Goal: Task Accomplishment & Management: Manage account settings

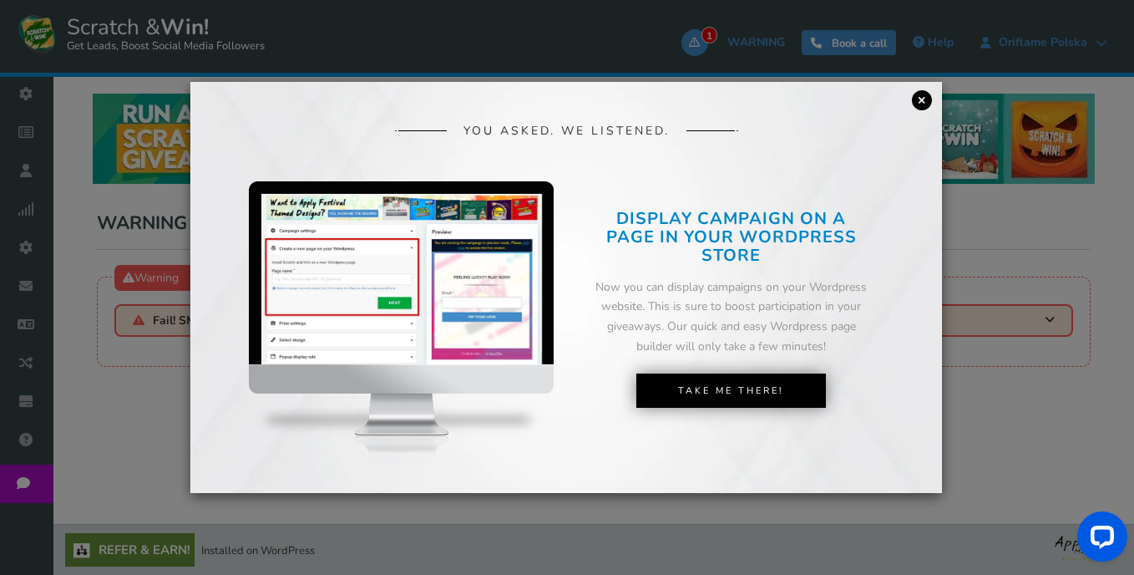
click at [921, 95] on link "×" at bounding box center [922, 100] width 20 height 20
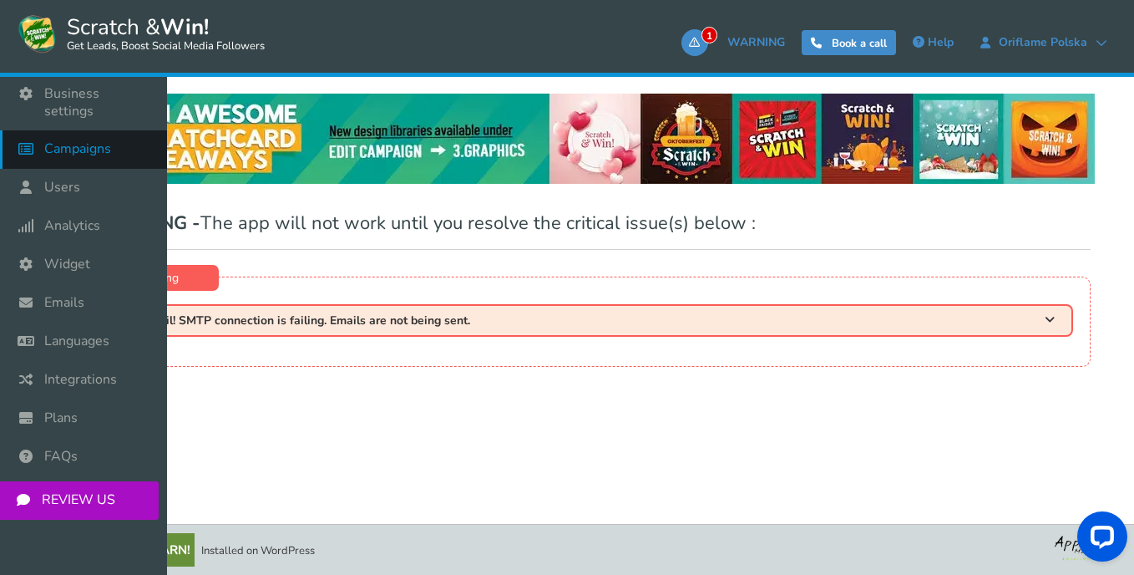
click at [79, 130] on link "Campaigns" at bounding box center [83, 149] width 167 height 38
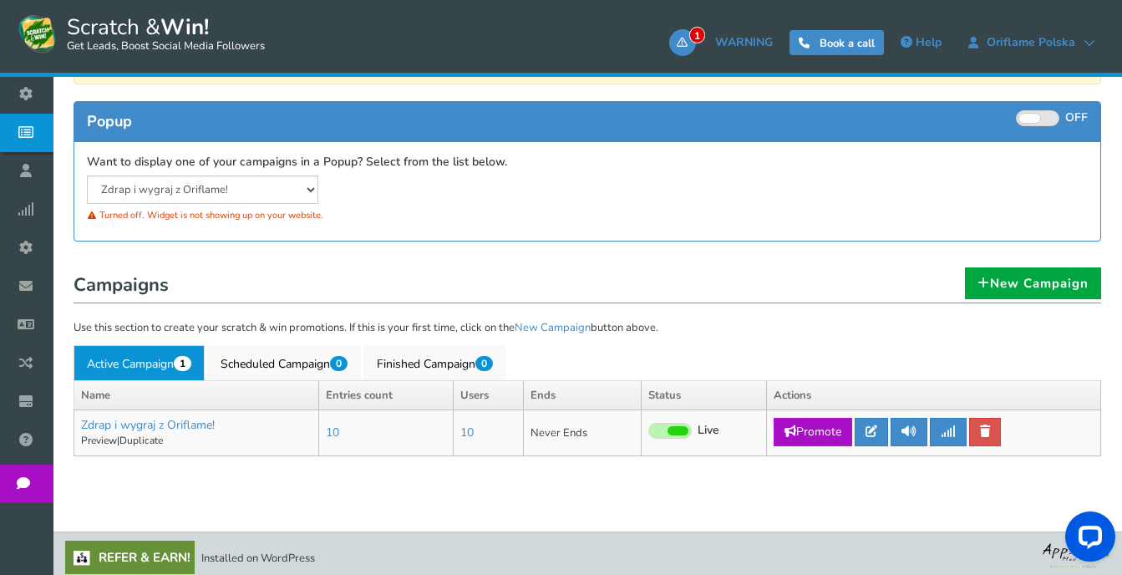
scroll to position [266, 0]
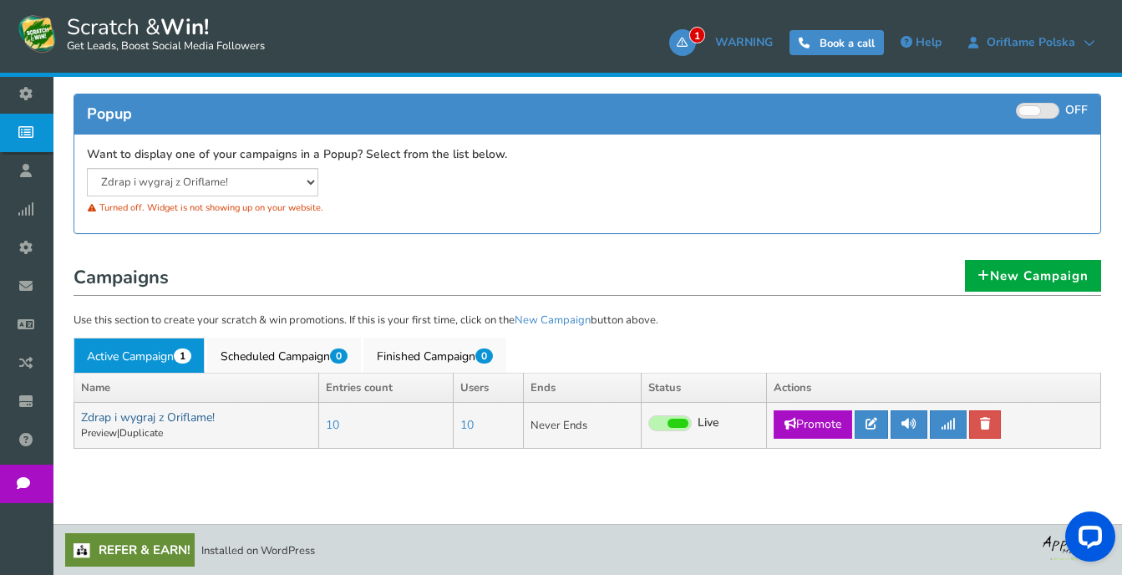
click at [187, 414] on link "Zdrap i wygraj z Oriflame!" at bounding box center [148, 417] width 134 height 16
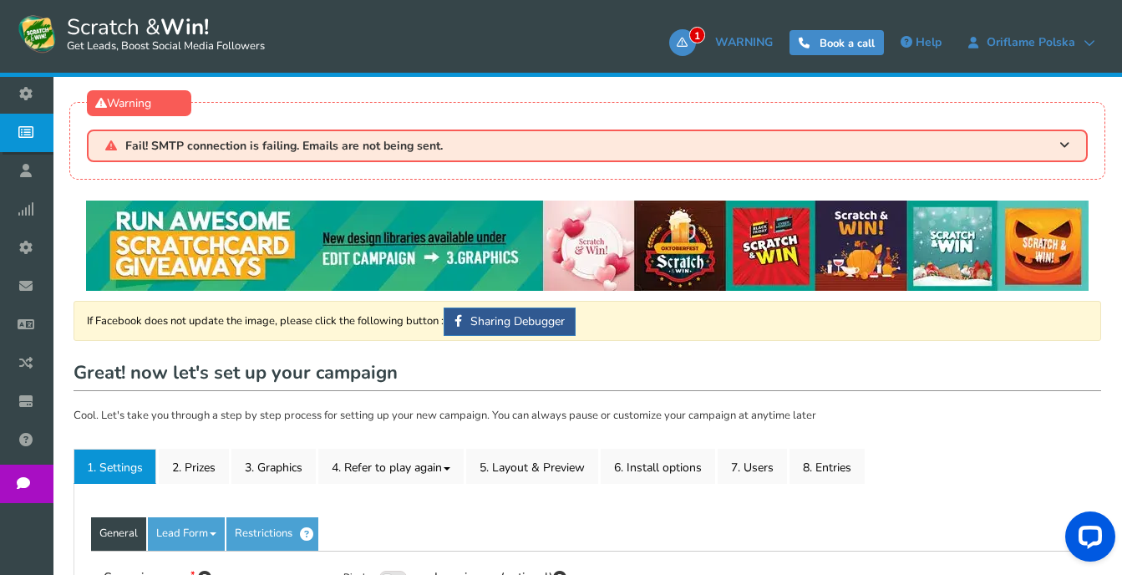
type input "Zdrap i wygraj z Oriflame!"
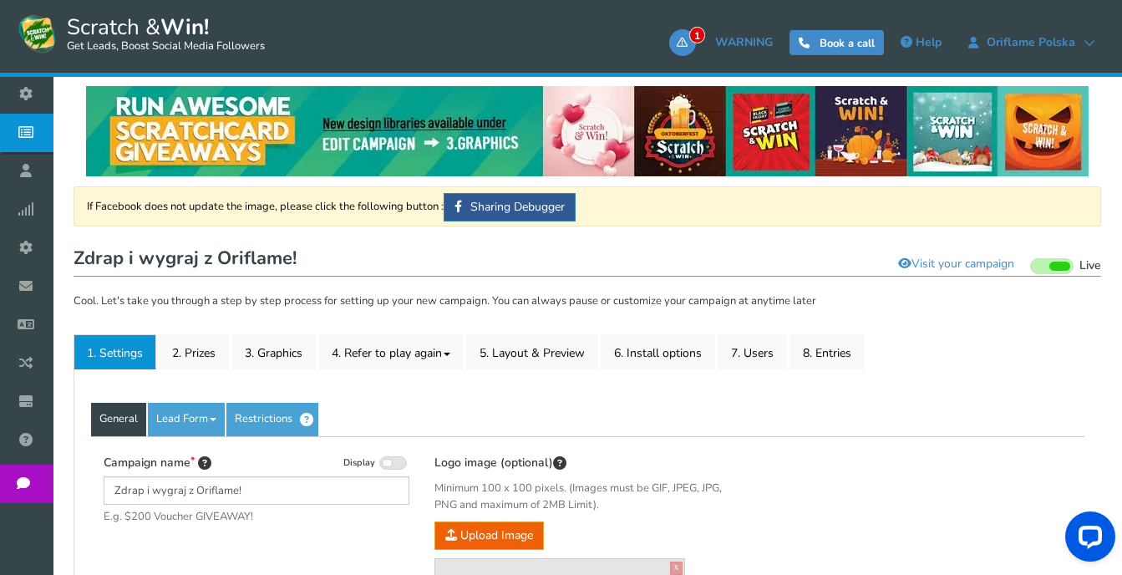
scroll to position [251, 0]
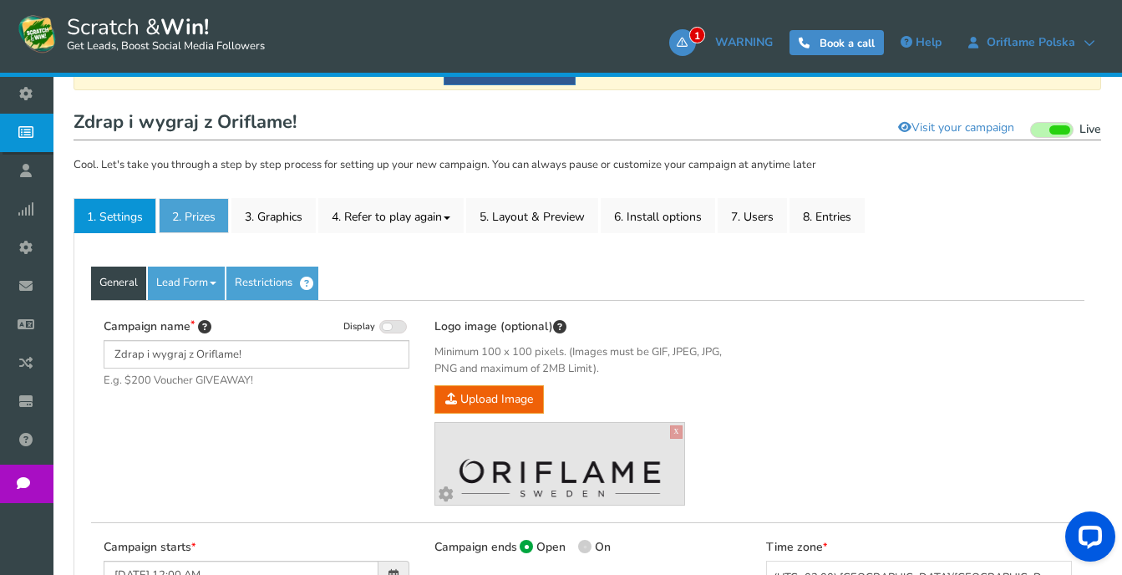
click at [179, 205] on link "2. Prizes" at bounding box center [194, 215] width 70 height 35
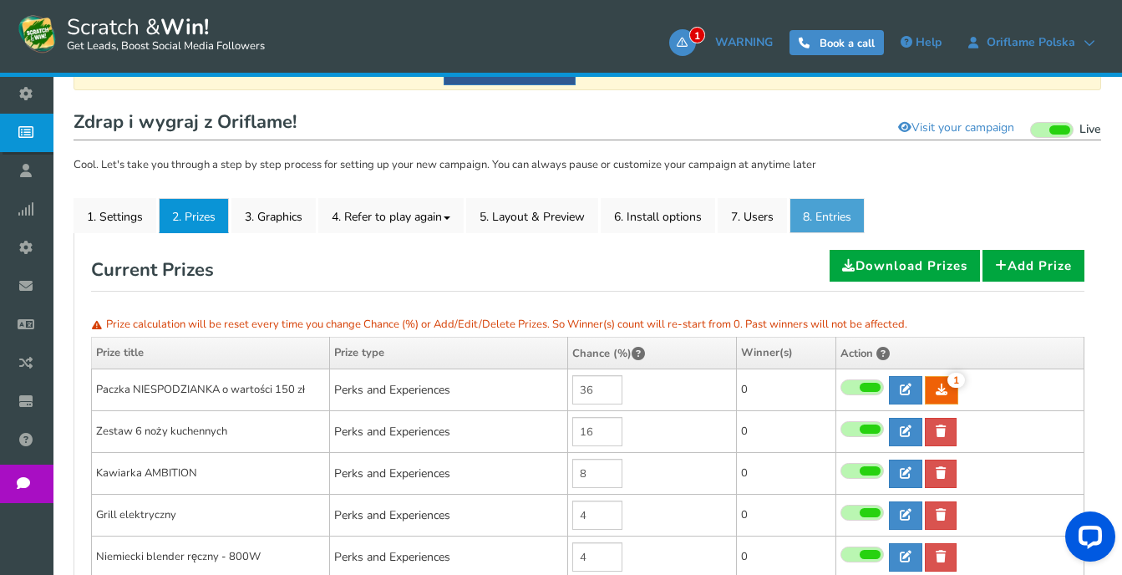
click at [812, 225] on link "8. Entries" at bounding box center [826, 215] width 75 height 35
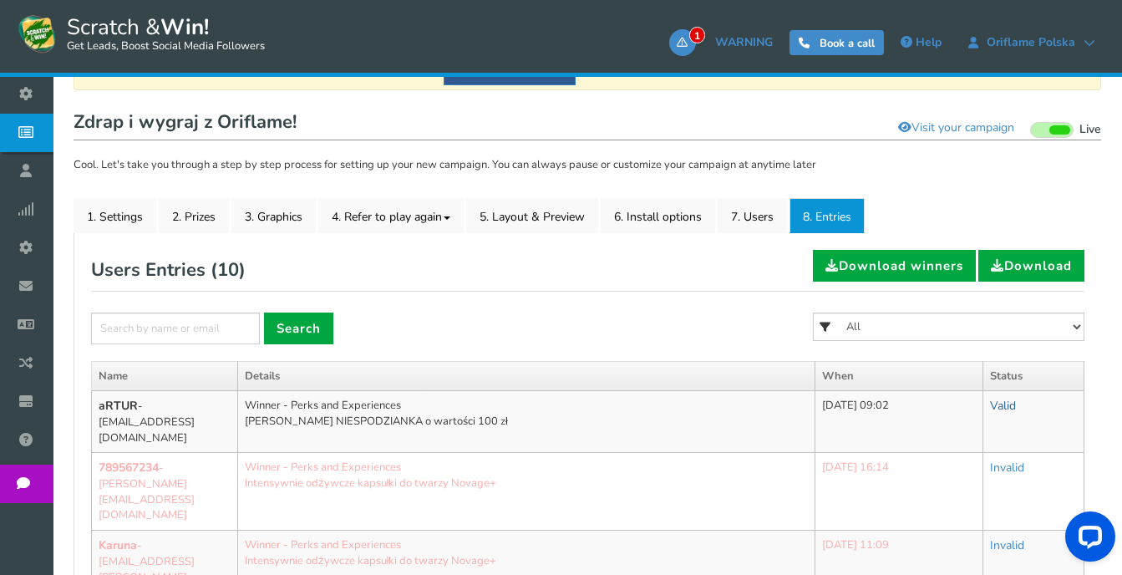
click at [1013, 408] on link "Valid" at bounding box center [1003, 406] width 26 height 16
click at [1001, 410] on link "Valid" at bounding box center [1003, 406] width 26 height 16
click at [947, 451] on link "Valid" at bounding box center [949, 447] width 132 height 33
click at [505, 322] on form "× Search All Paczka NIESPODZIANKA o wartości 150 zł Zestaw 6 noży kuchennych Ka…" at bounding box center [587, 336] width 993 height 48
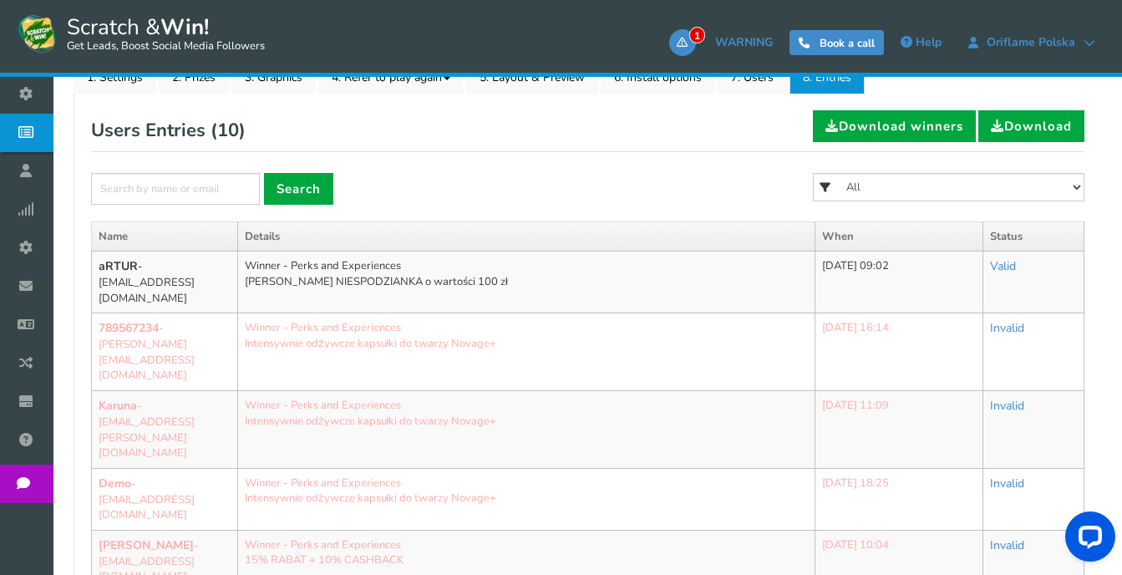
scroll to position [334, 0]
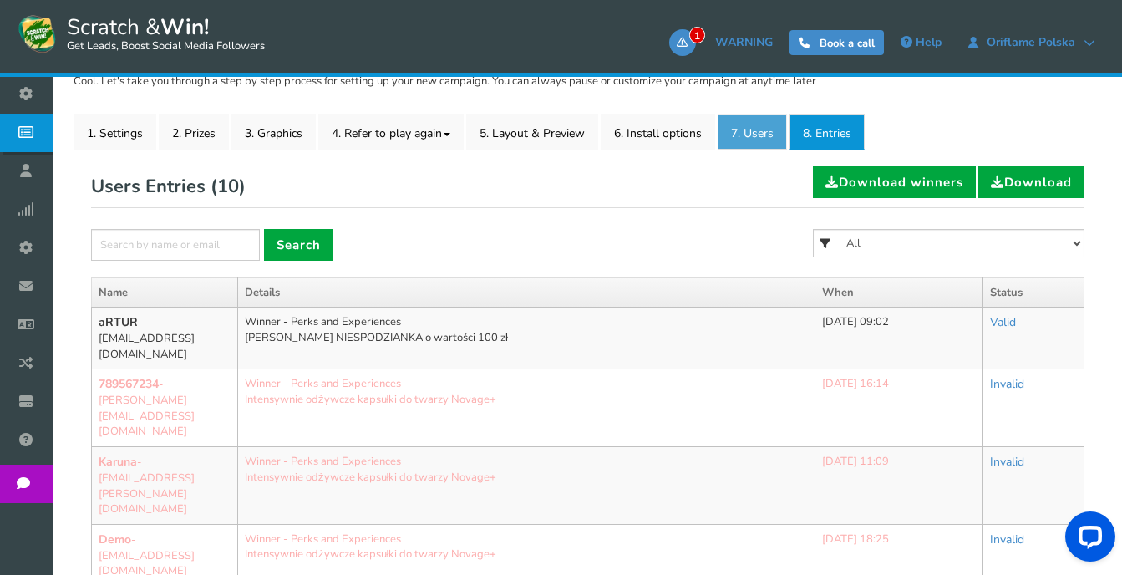
click at [747, 143] on link "7. Users" at bounding box center [752, 131] width 69 height 35
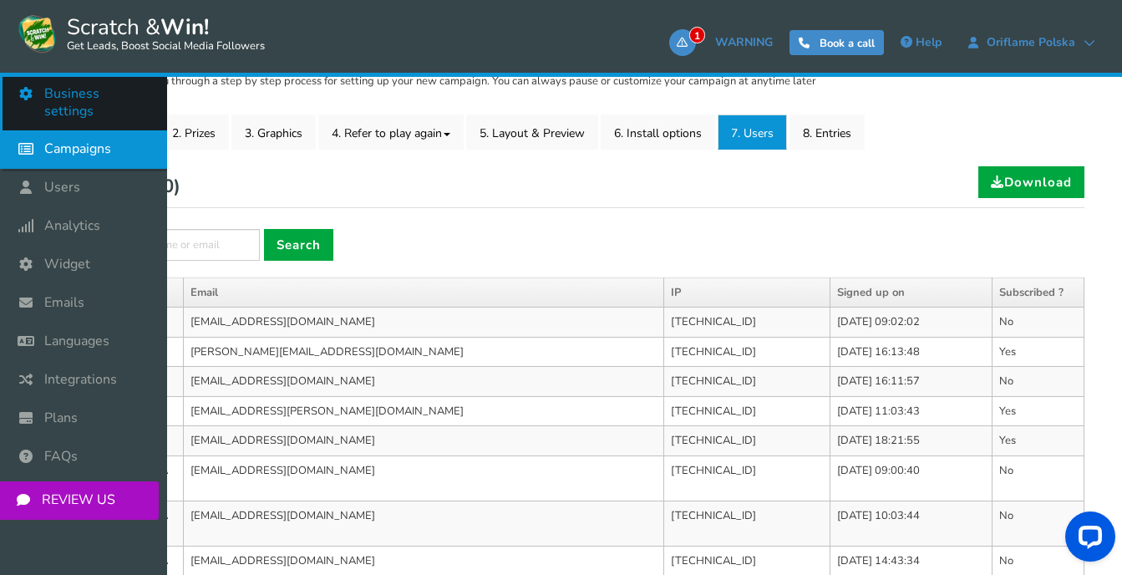
click at [71, 99] on span "Business settings" at bounding box center [97, 102] width 106 height 35
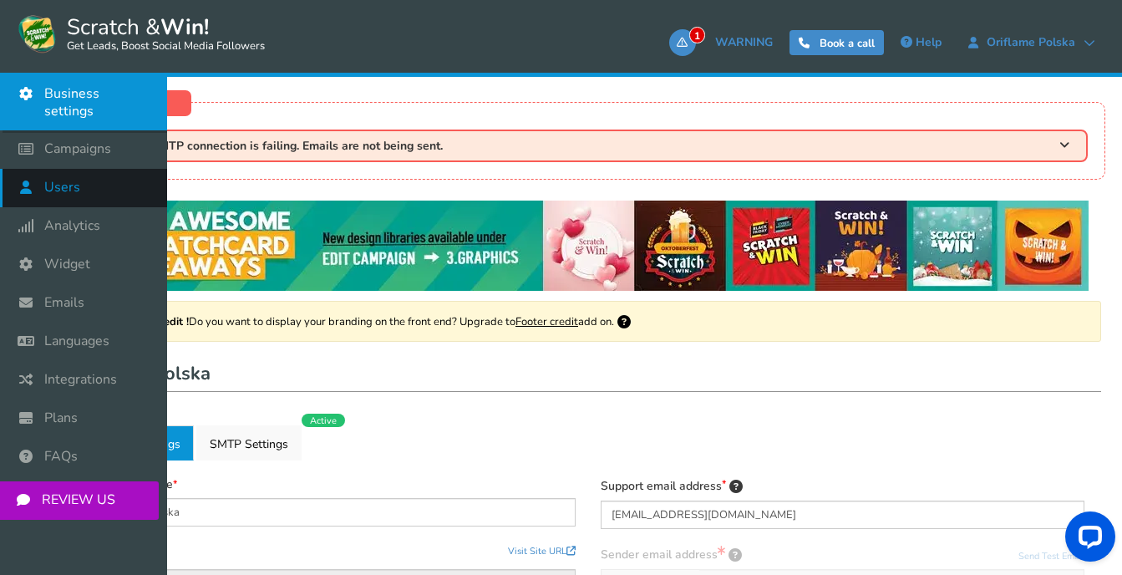
click at [98, 178] on link "Users" at bounding box center [83, 188] width 167 height 38
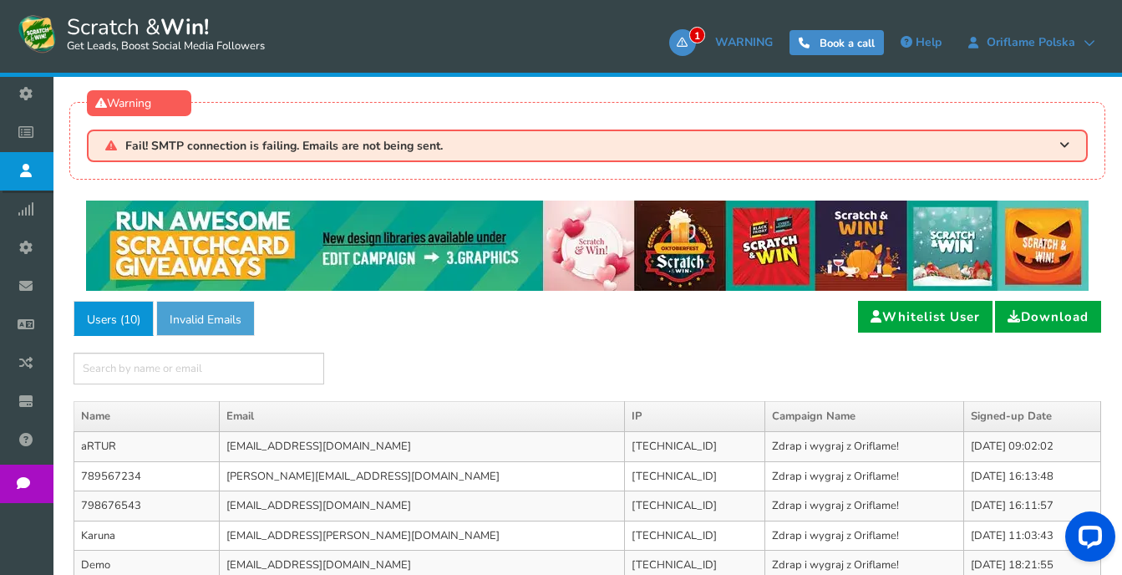
click at [220, 323] on link "Invalid Emails" at bounding box center [205, 318] width 99 height 35
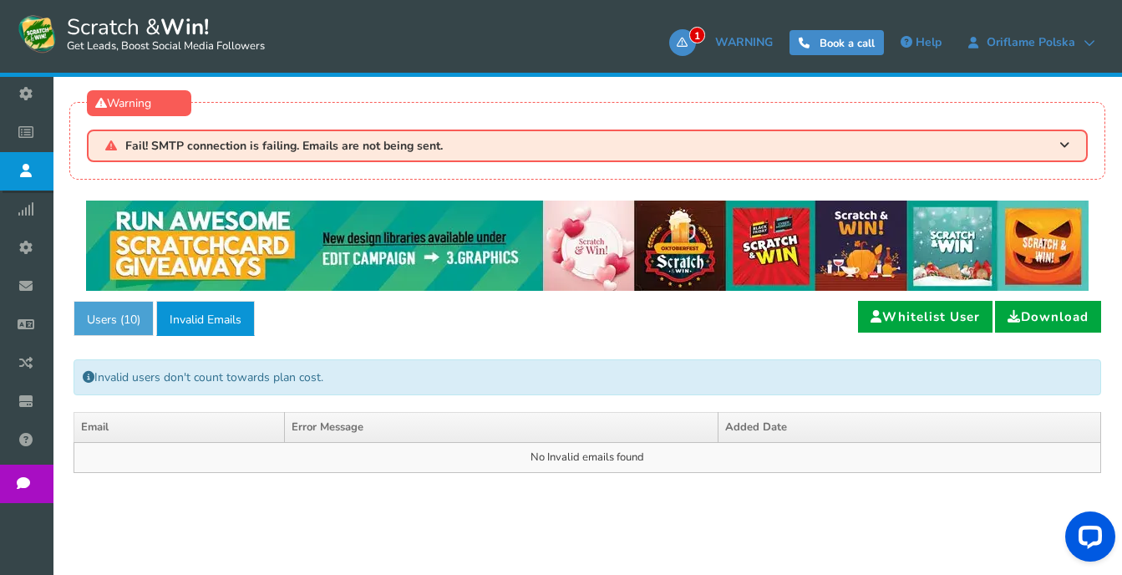
click at [129, 310] on link "Users ( 10 )" at bounding box center [114, 318] width 80 height 35
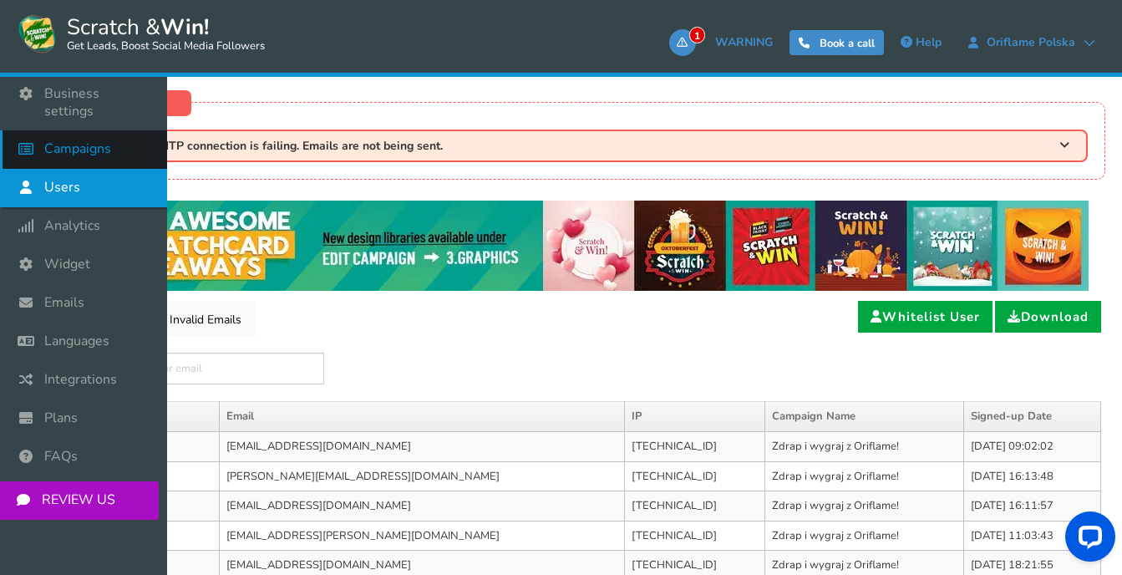
click at [84, 140] on span "Campaigns" at bounding box center [77, 149] width 67 height 18
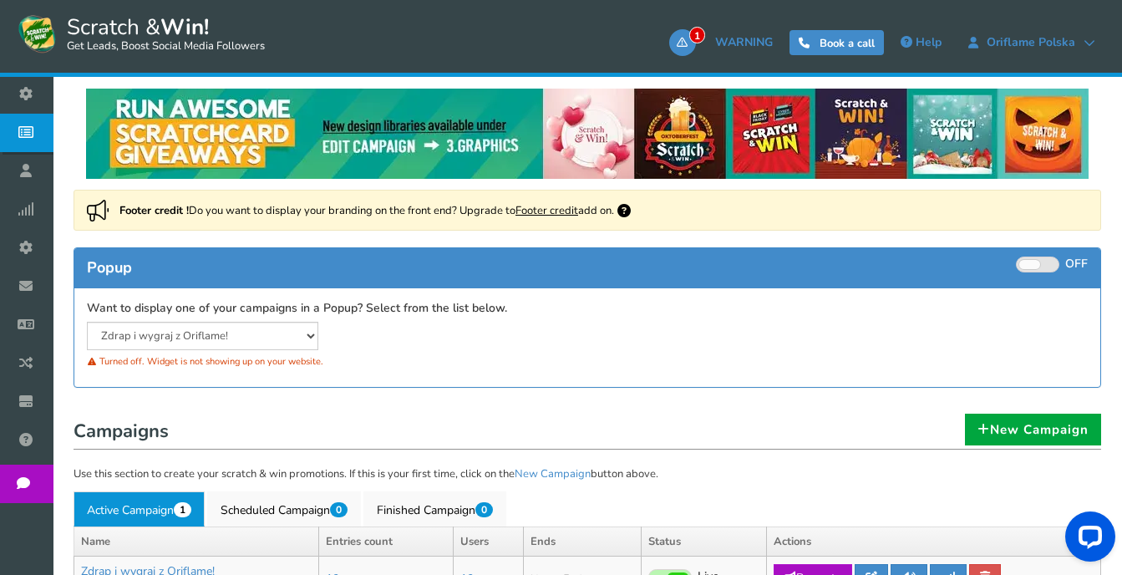
scroll to position [251, 0]
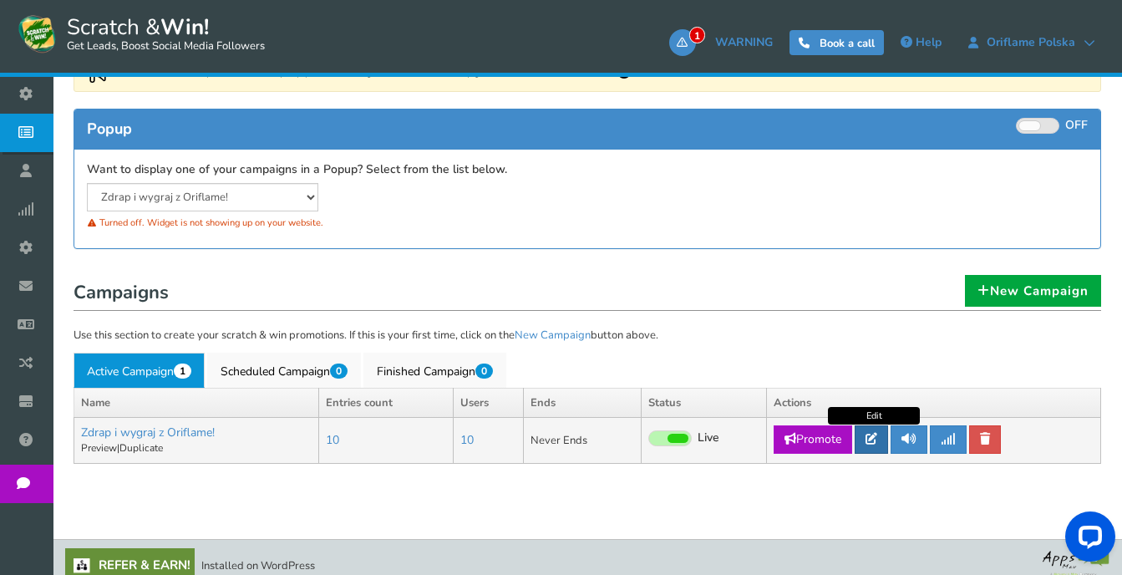
click at [877, 443] on icon at bounding box center [871, 439] width 12 height 12
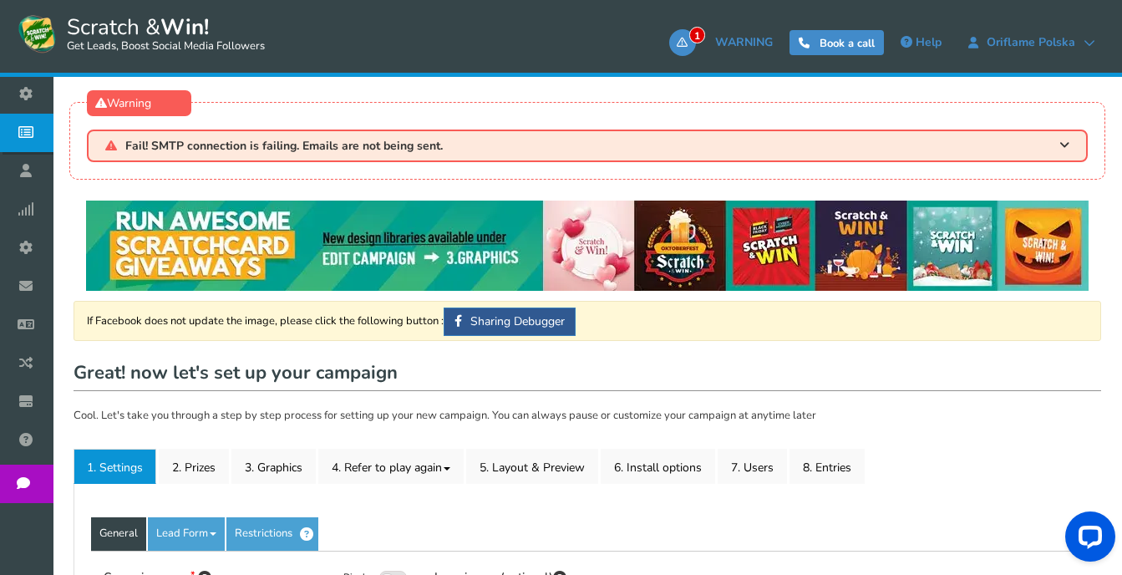
type input "Zdrap i wygraj z Oriflame!"
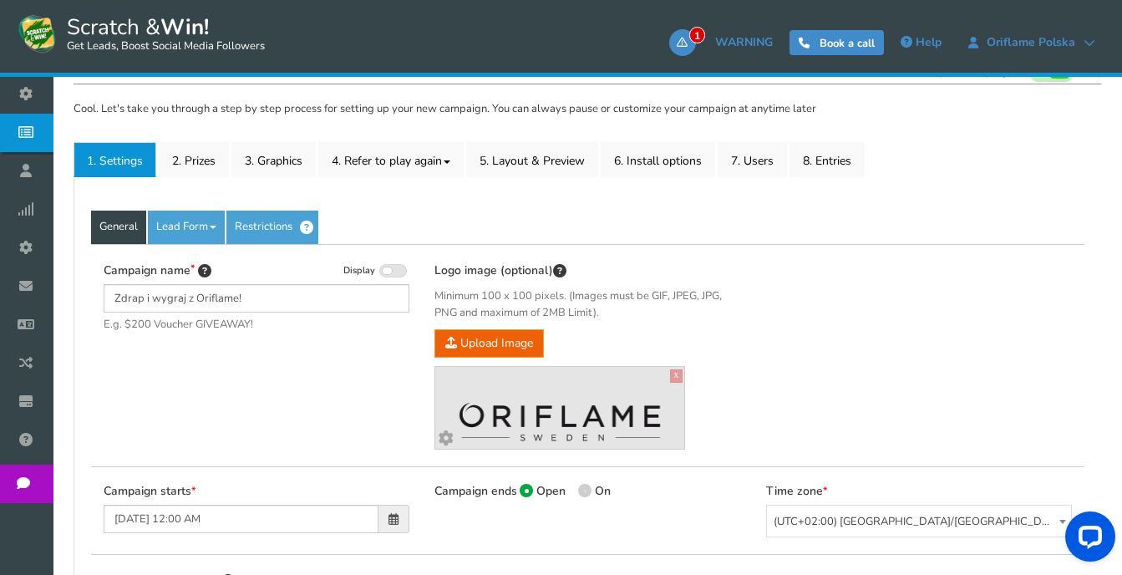
scroll to position [277, 0]
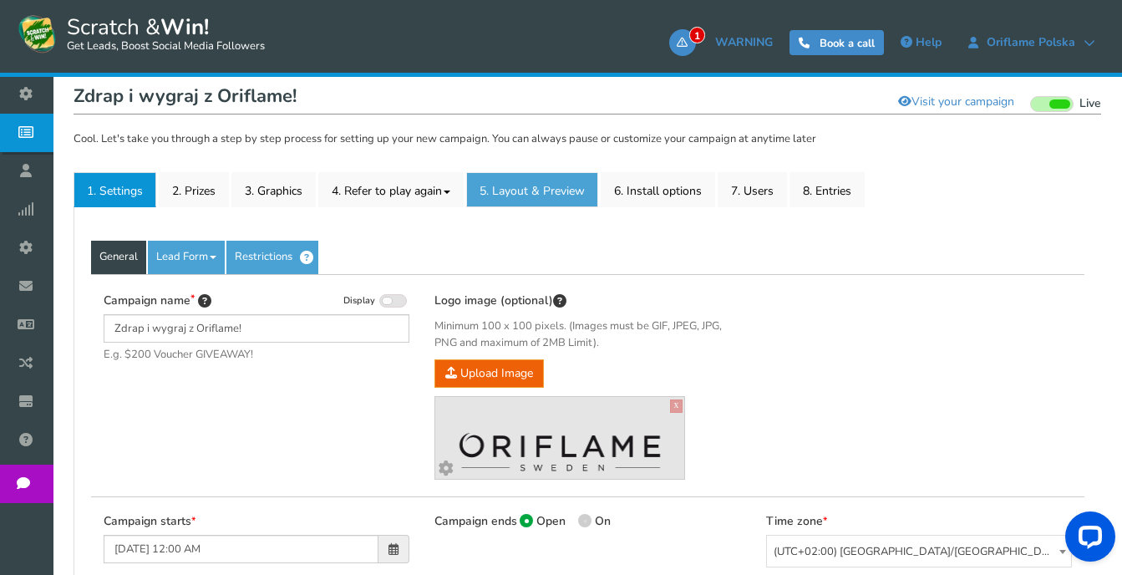
click at [489, 191] on link "5. Layout & Preview" at bounding box center [532, 189] width 132 height 35
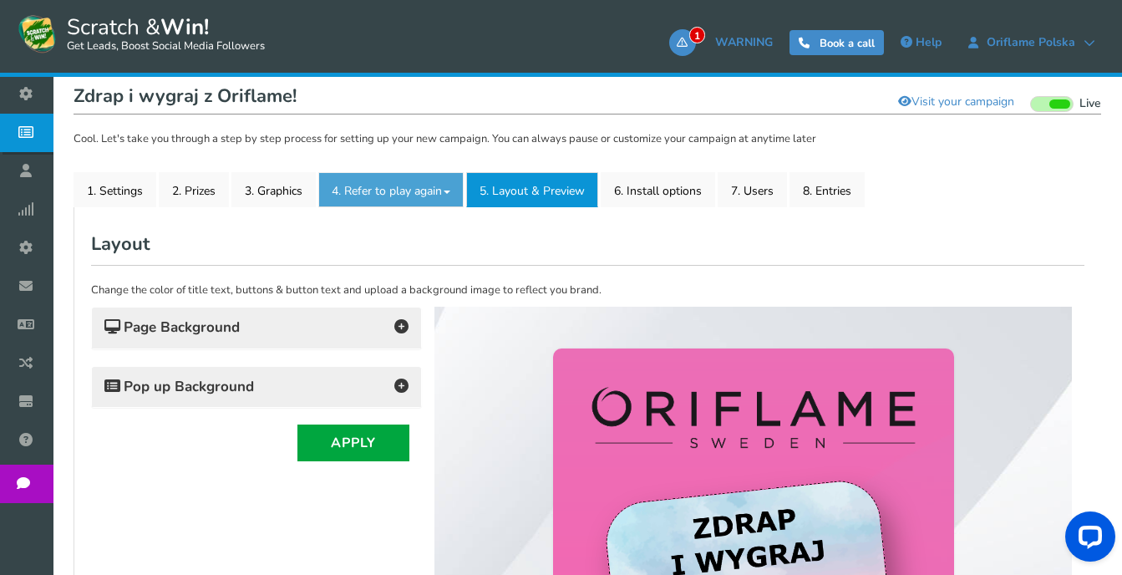
scroll to position [0, 0]
click at [381, 188] on link "4. Refer to play again" at bounding box center [390, 189] width 145 height 35
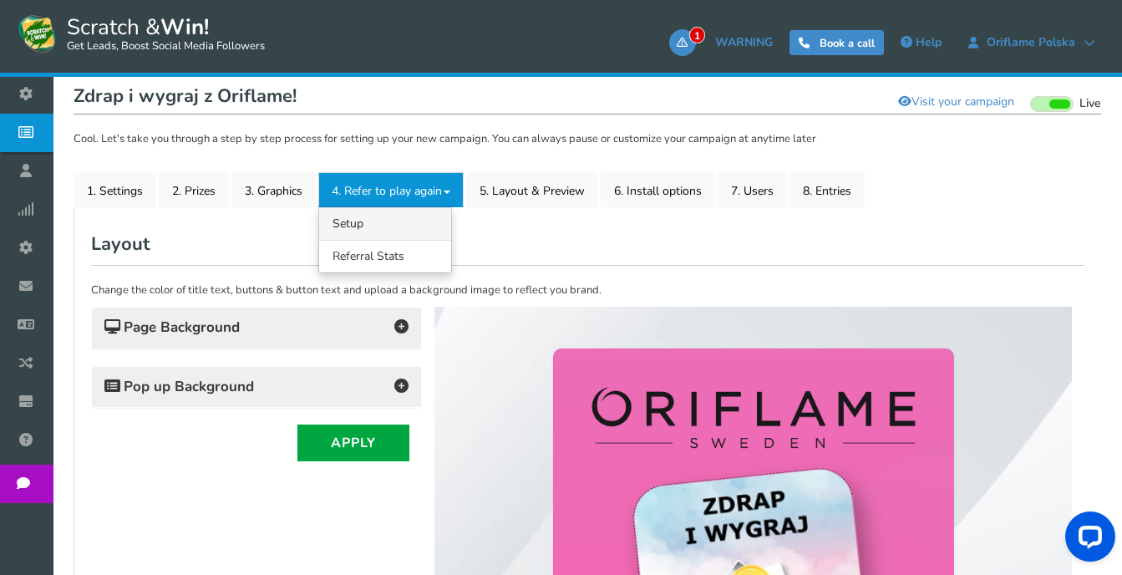
click at [365, 226] on link "4.1 Referrals Setup" at bounding box center [385, 223] width 132 height 33
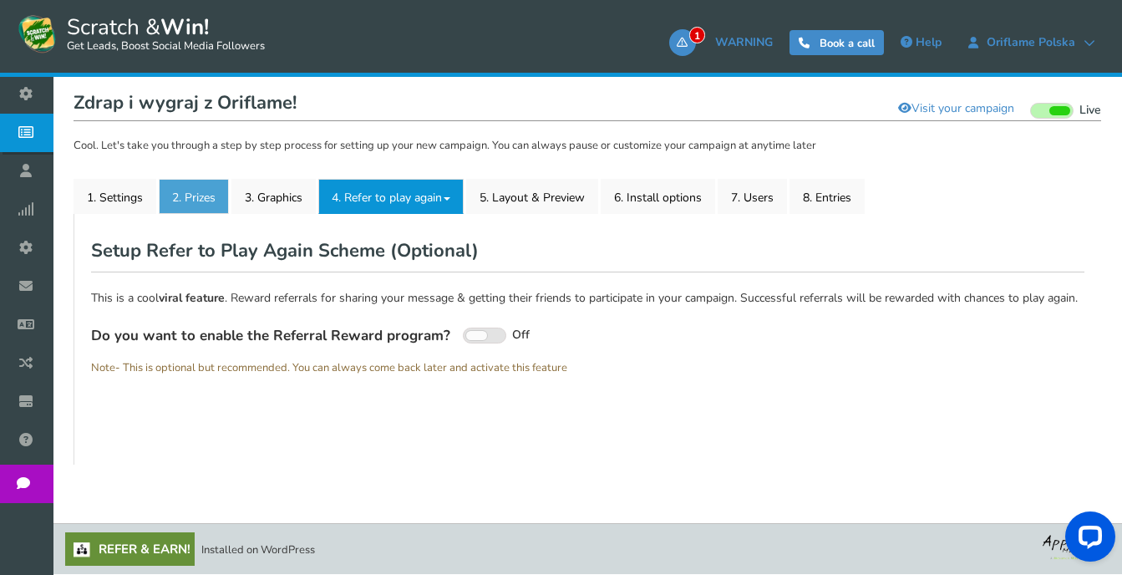
click at [202, 195] on link "2. Prizes" at bounding box center [194, 196] width 70 height 35
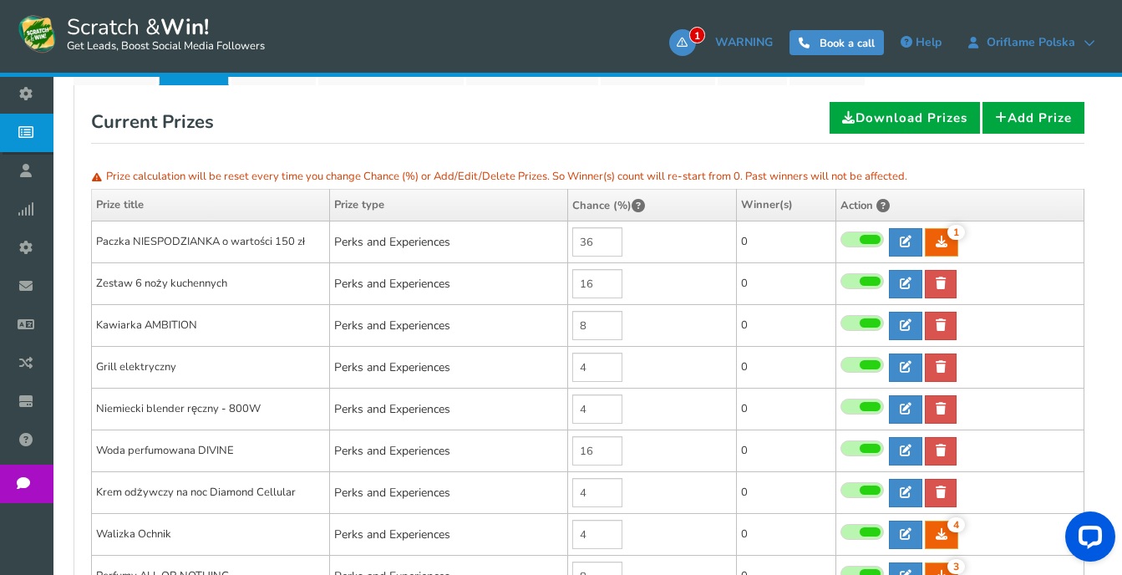
scroll to position [334, 0]
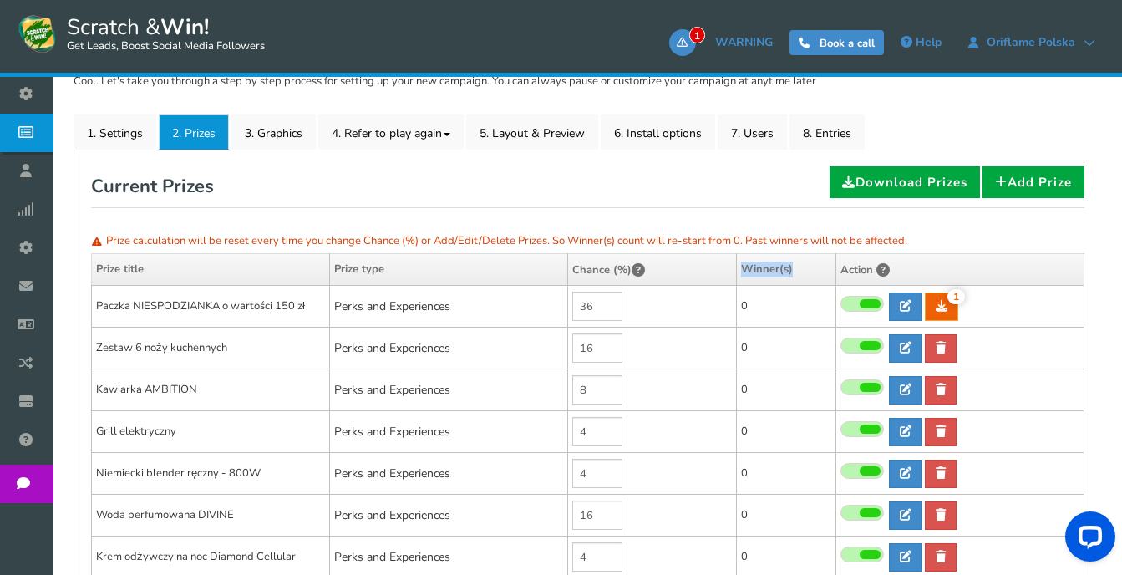
drag, startPoint x: 801, startPoint y: 278, endPoint x: 740, endPoint y: 265, distance: 62.4
click at [740, 265] on th "Winner(s)" at bounding box center [786, 270] width 99 height 32
copy th "Winner(s)"
click at [1091, 524] on div "Open LiveChat chat widget" at bounding box center [1090, 535] width 28 height 28
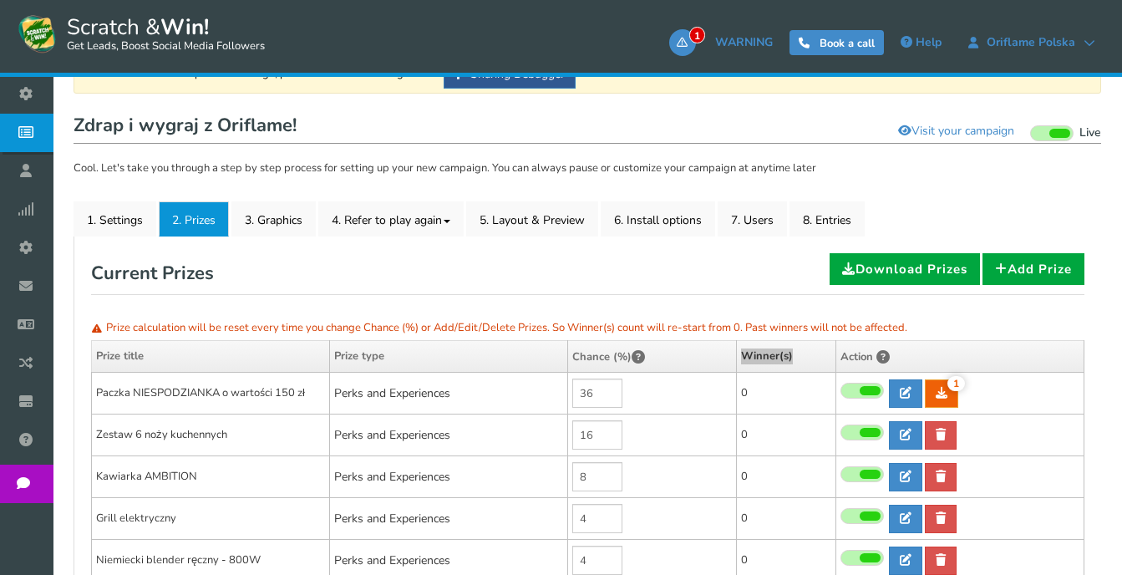
scroll to position [253, 0]
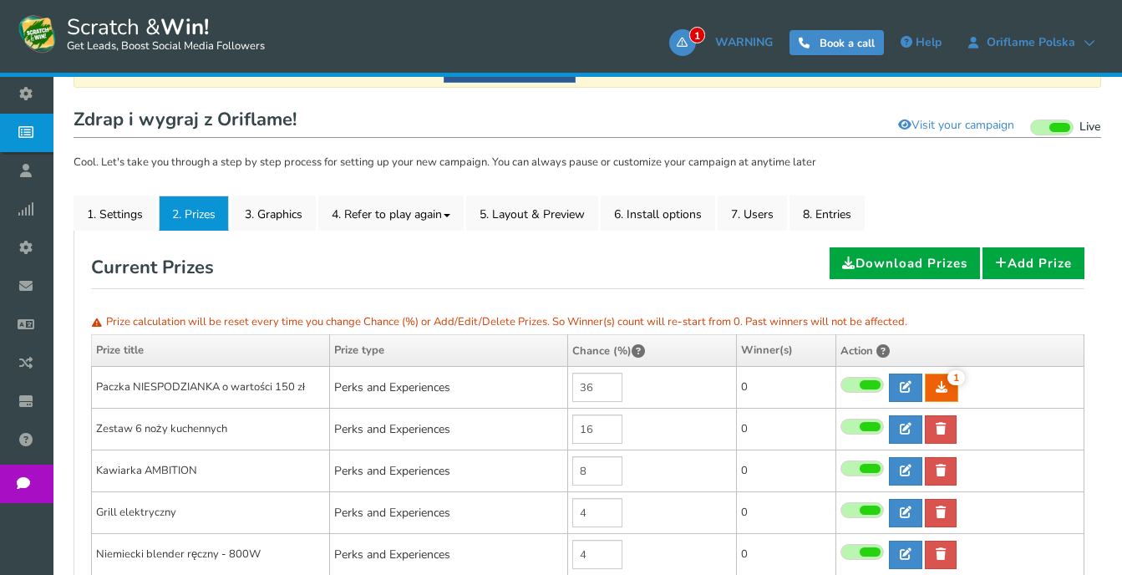
click at [682, 258] on div "Current Prizes Download Prizes Add Prize" at bounding box center [587, 267] width 993 height 41
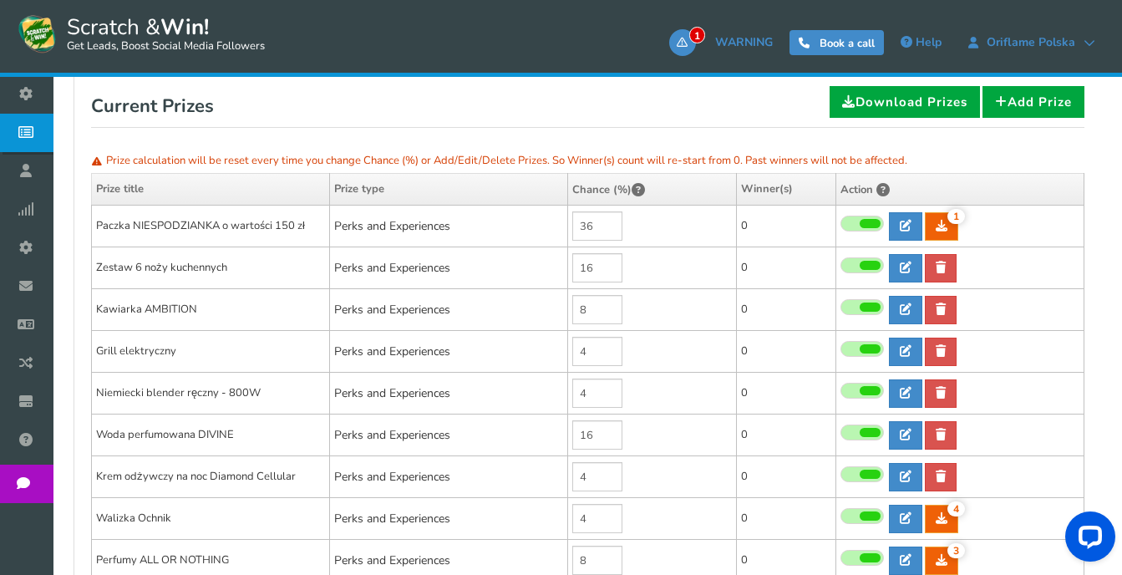
scroll to position [420, 0]
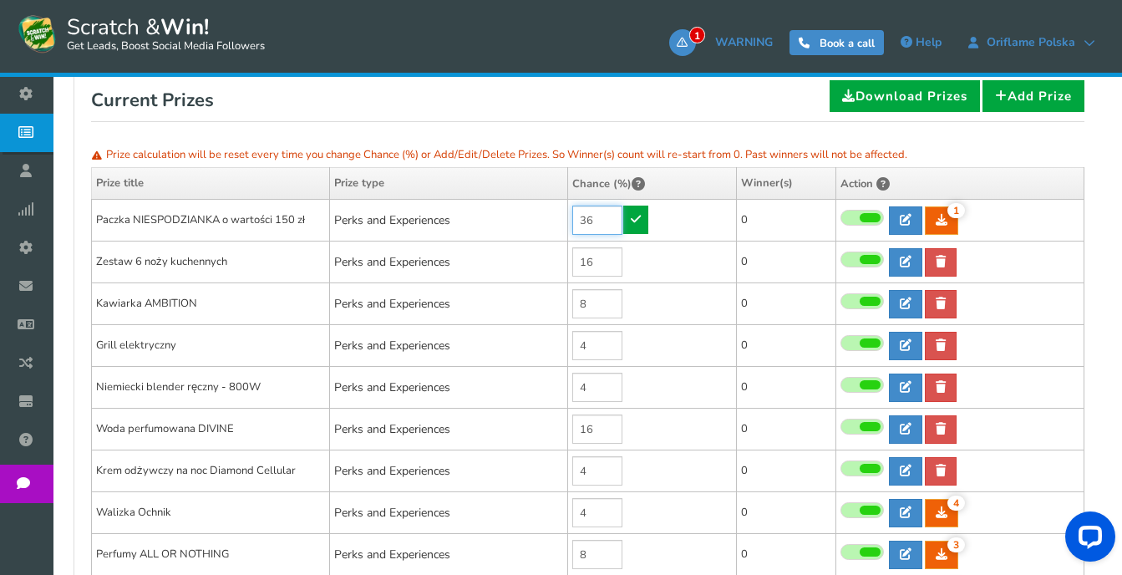
click at [601, 216] on input "36" at bounding box center [597, 219] width 50 height 29
type input "35"
click at [632, 220] on icon at bounding box center [636, 219] width 10 height 12
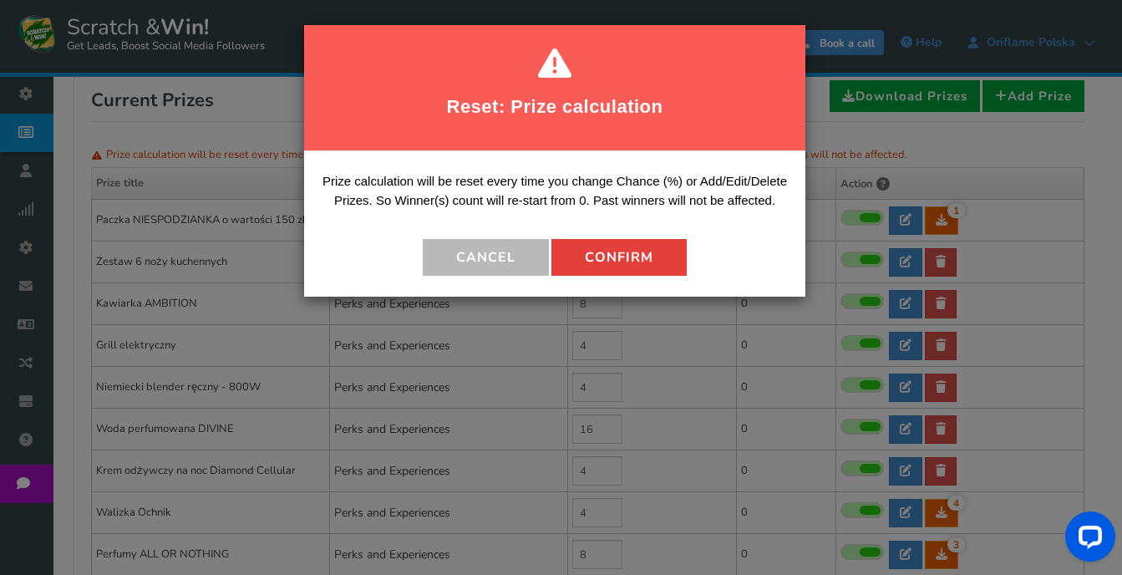
click at [637, 259] on button "Confirm" at bounding box center [618, 257] width 135 height 37
type input "1"
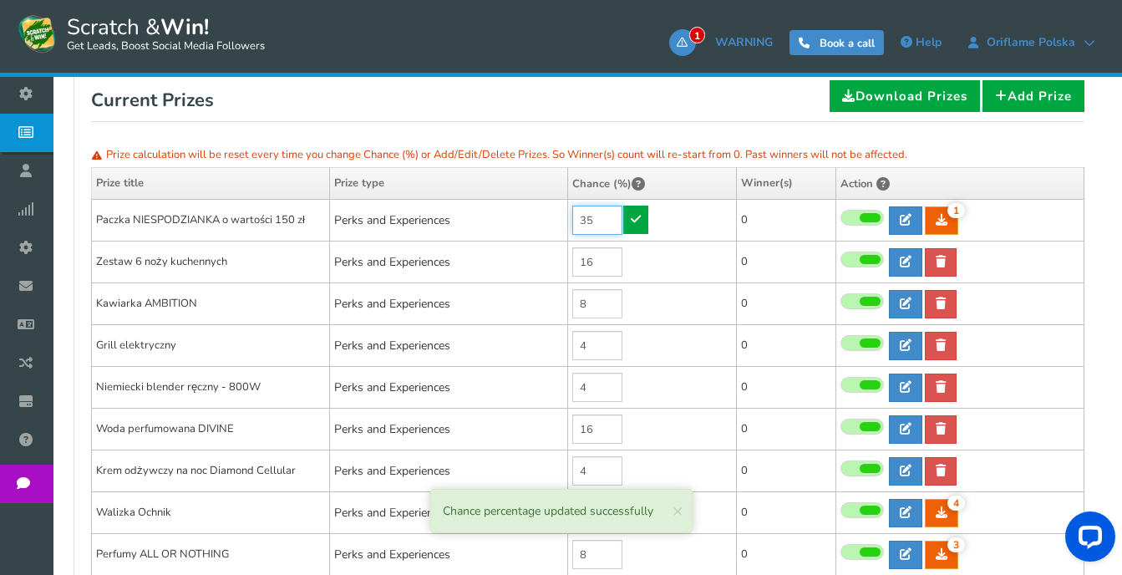
click at [611, 224] on input "35" at bounding box center [597, 219] width 50 height 29
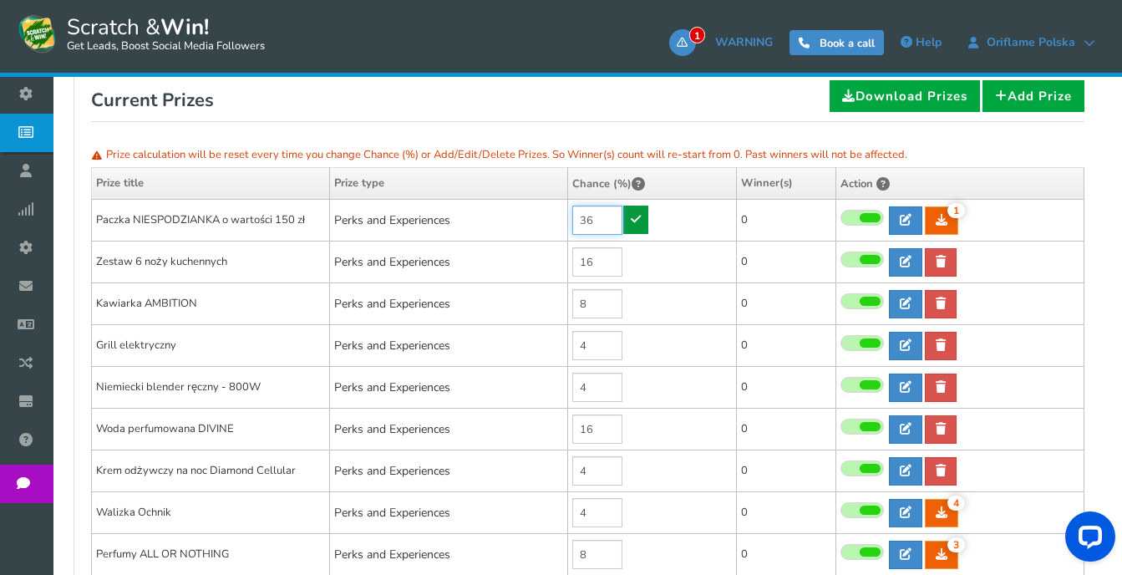
type input "36"
click at [632, 217] on icon at bounding box center [636, 219] width 10 height 12
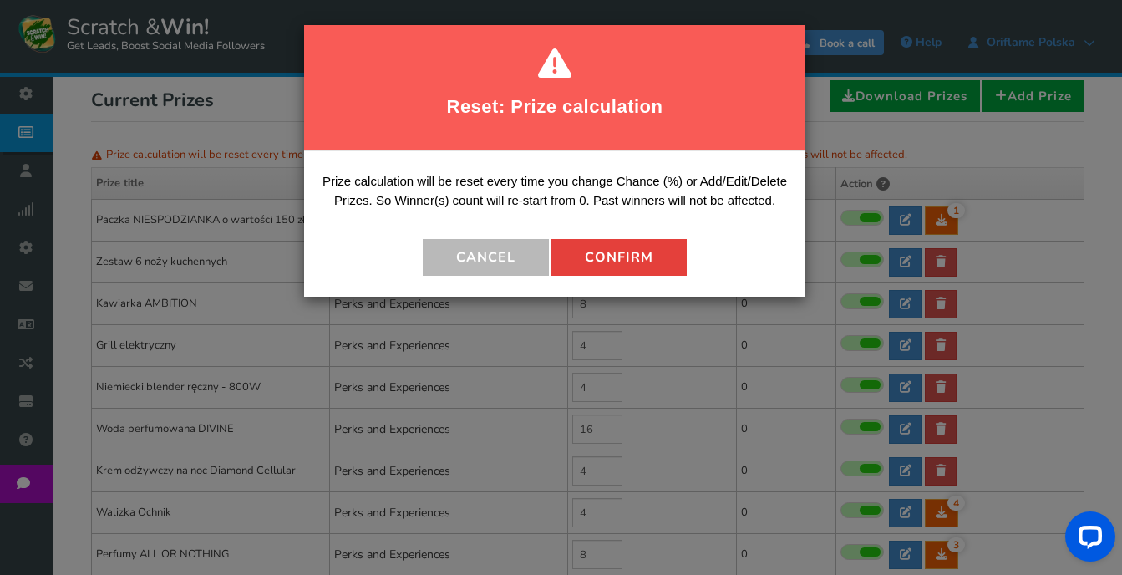
click at [629, 255] on button "Confirm" at bounding box center [618, 257] width 135 height 37
type input "0"
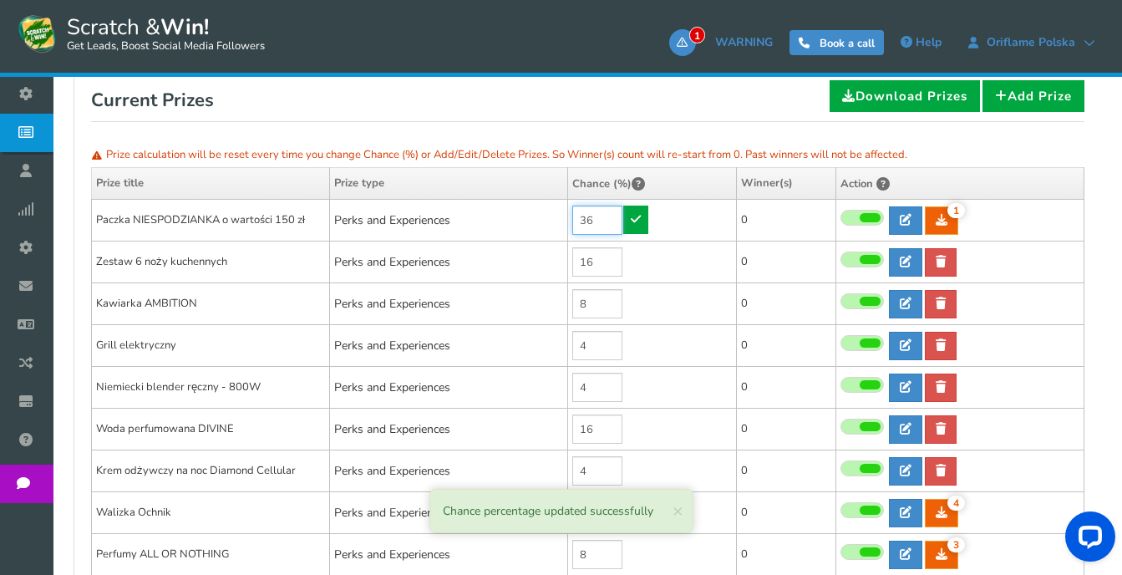
click at [593, 213] on input "36" at bounding box center [597, 219] width 50 height 29
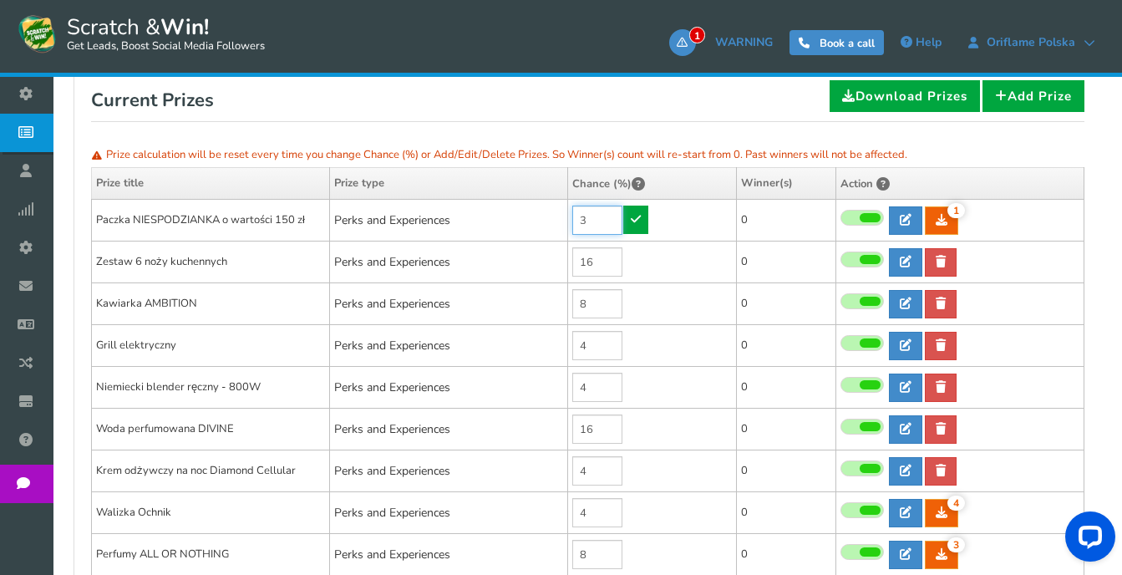
type input "36"
click at [641, 220] on icon at bounding box center [636, 219] width 10 height 12
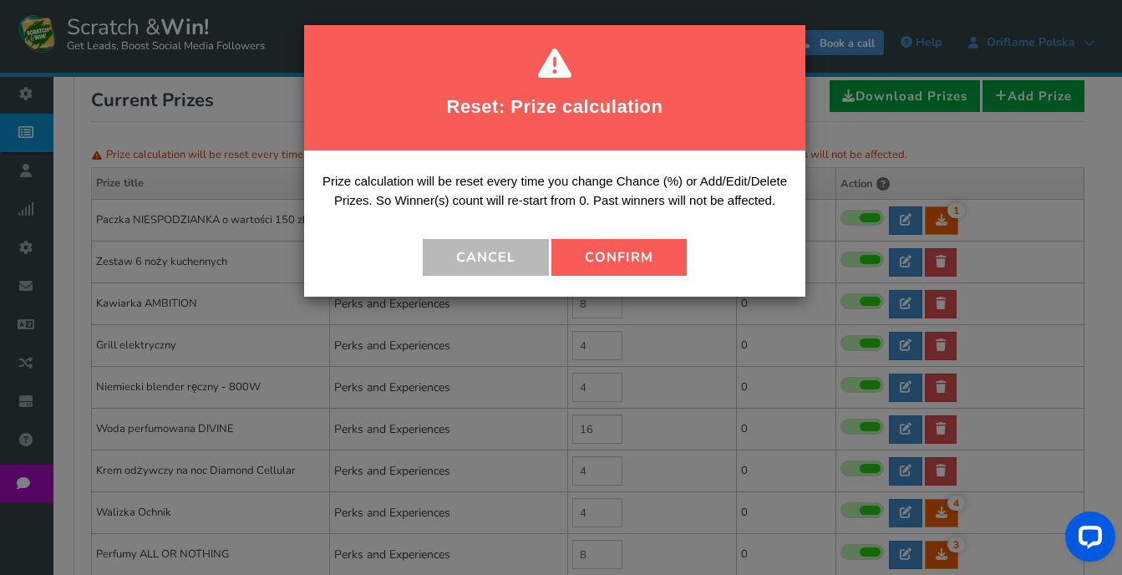
drag, startPoint x: 639, startPoint y: 244, endPoint x: 652, endPoint y: 253, distance: 16.2
click at [652, 253] on button "Confirm" at bounding box center [618, 257] width 135 height 37
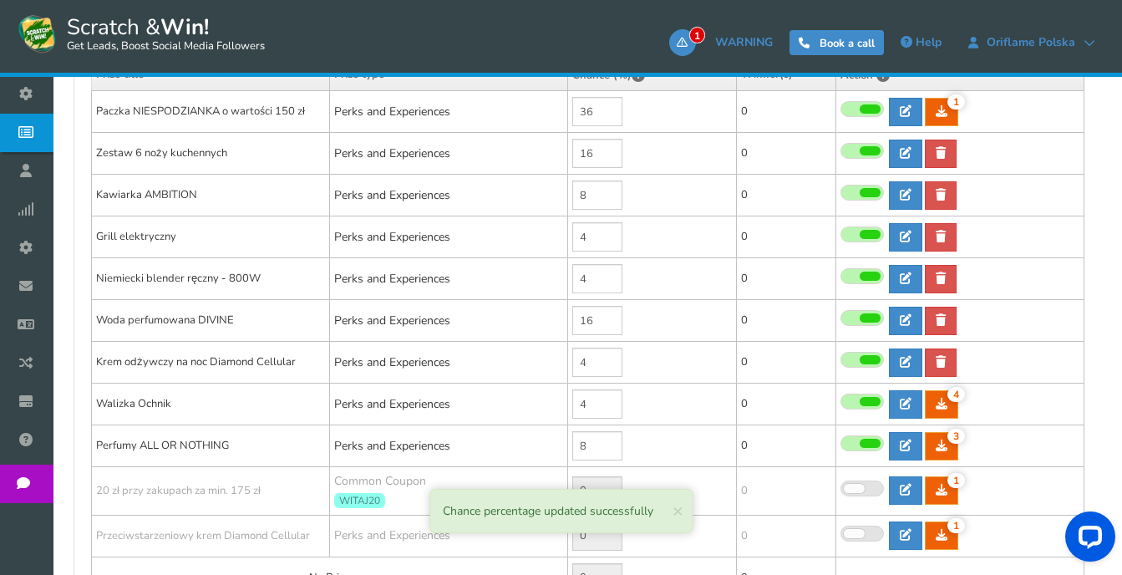
scroll to position [504, 0]
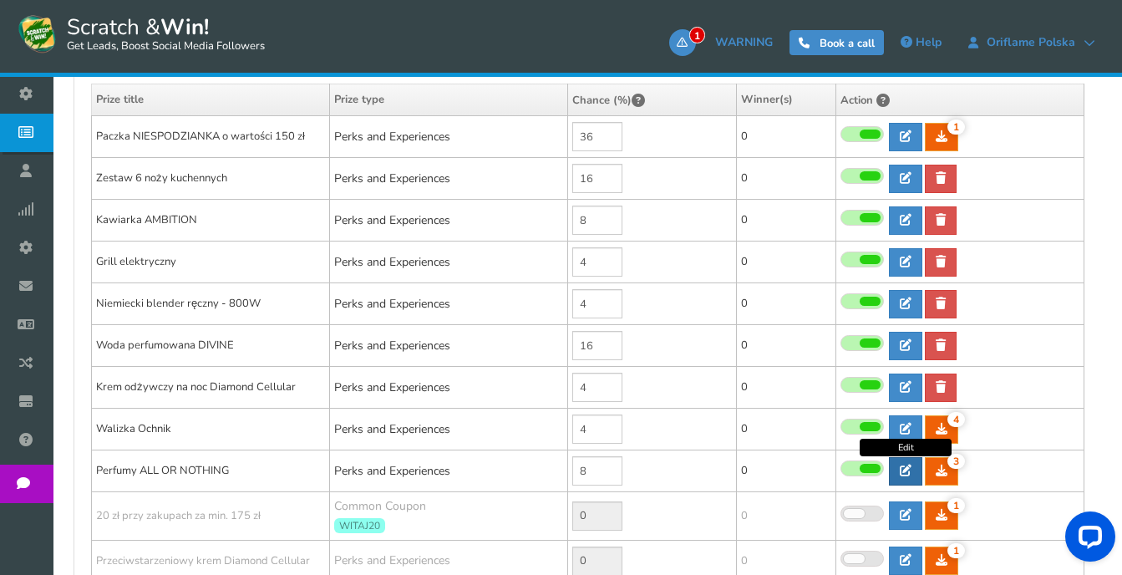
click at [904, 464] on icon at bounding box center [906, 470] width 12 height 12
type input "Perfumy ALL OR NOTHING"
type textarea "SZCZEGÓŁOWE INFORMACJE w sprawie odbioru nagrody otrzymasz w wiadomości email l…"
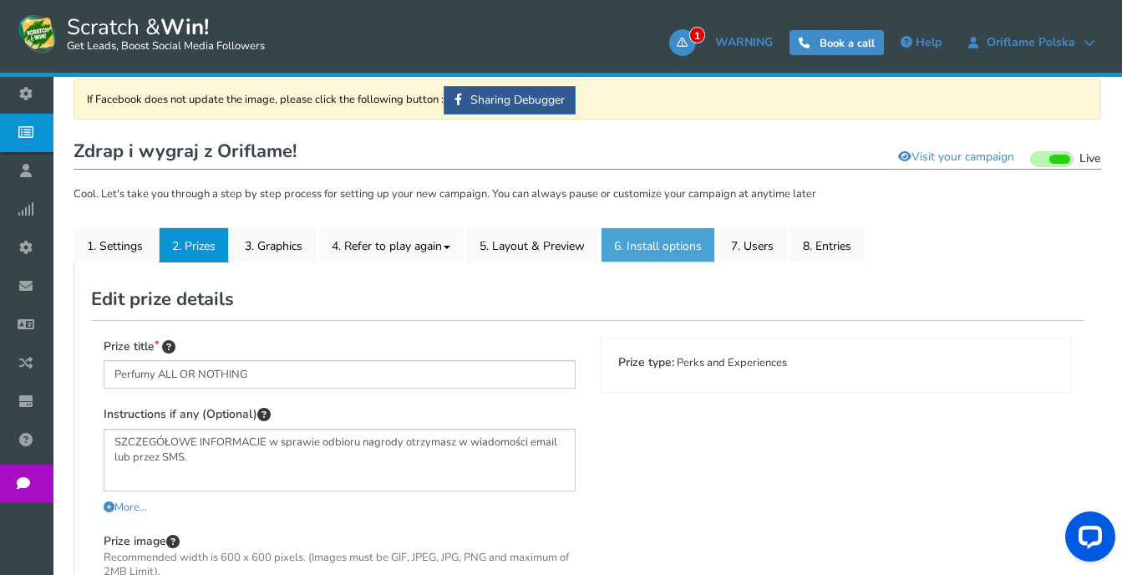
scroll to position [170, 0]
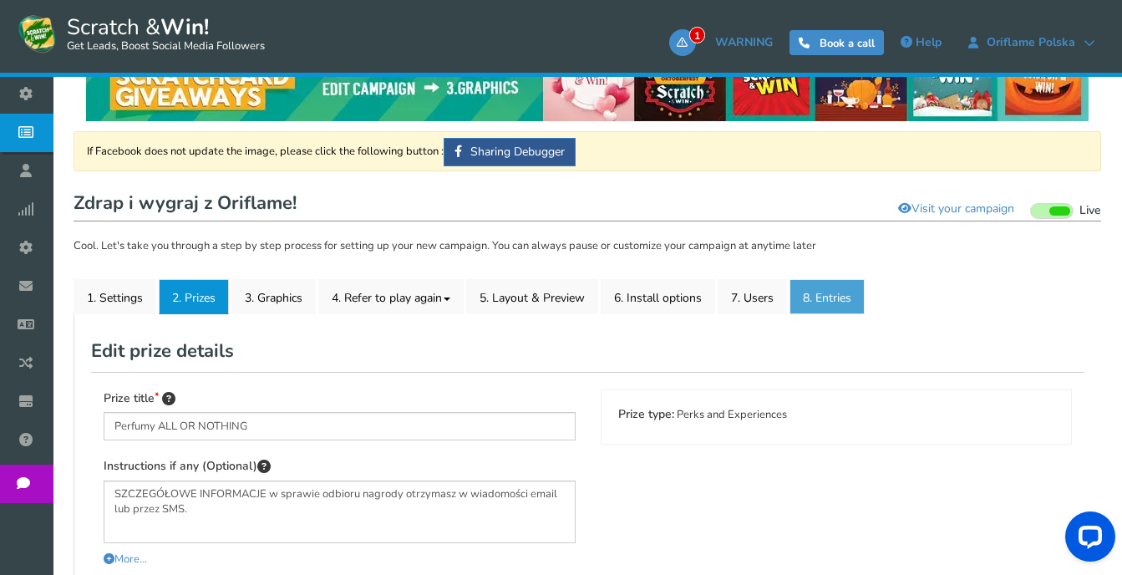
click at [833, 297] on link "8. Entries" at bounding box center [826, 296] width 75 height 35
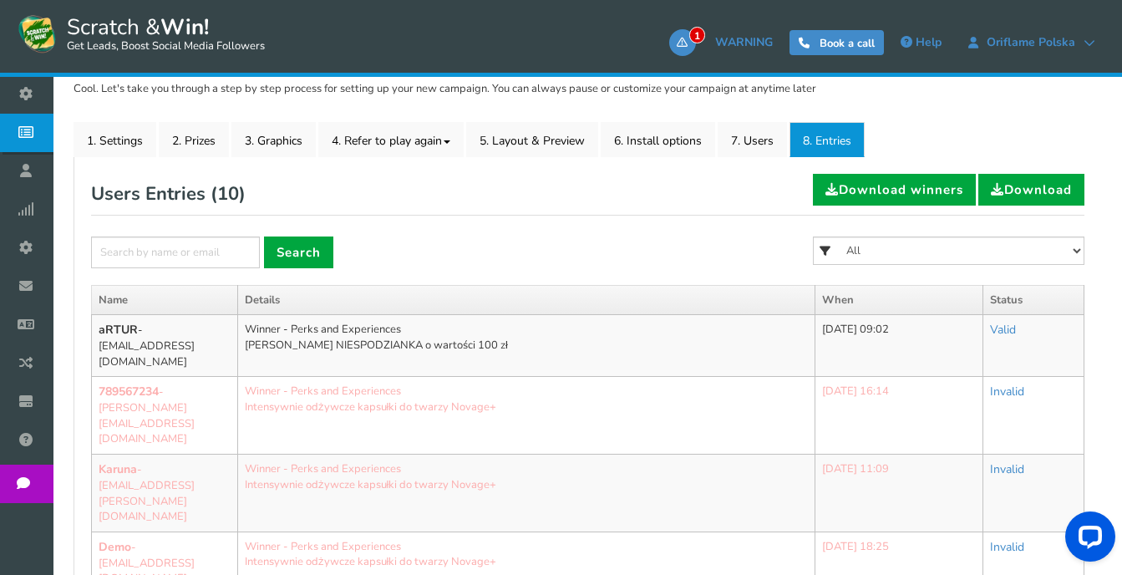
scroll to position [337, 0]
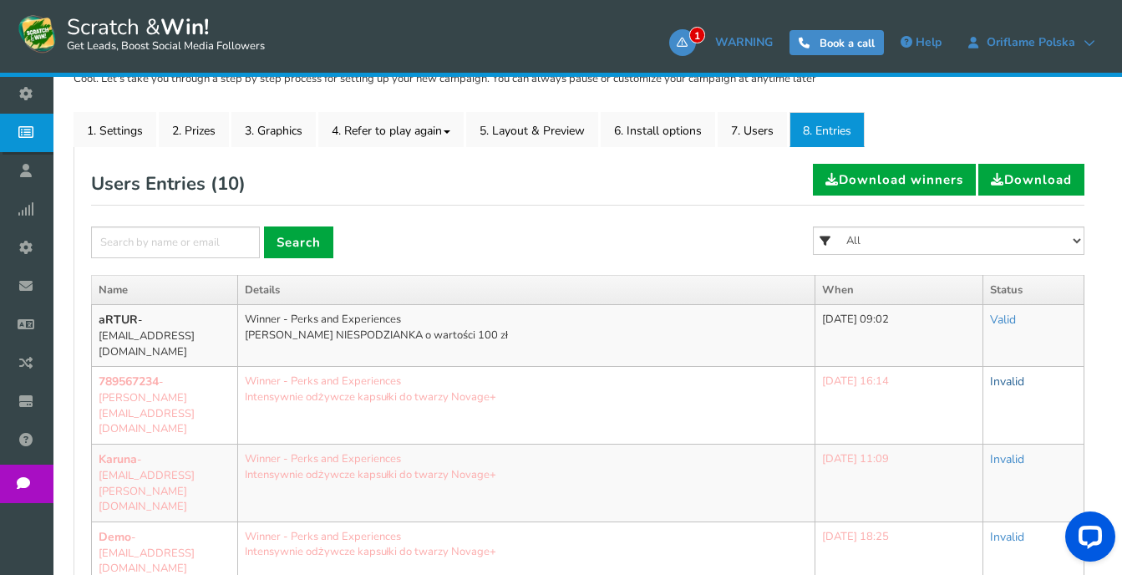
click at [1011, 373] on link "Invalid" at bounding box center [1007, 381] width 34 height 16
click at [1009, 317] on link "Valid" at bounding box center [1003, 320] width 26 height 16
click at [936, 357] on link "Valid" at bounding box center [949, 361] width 132 height 33
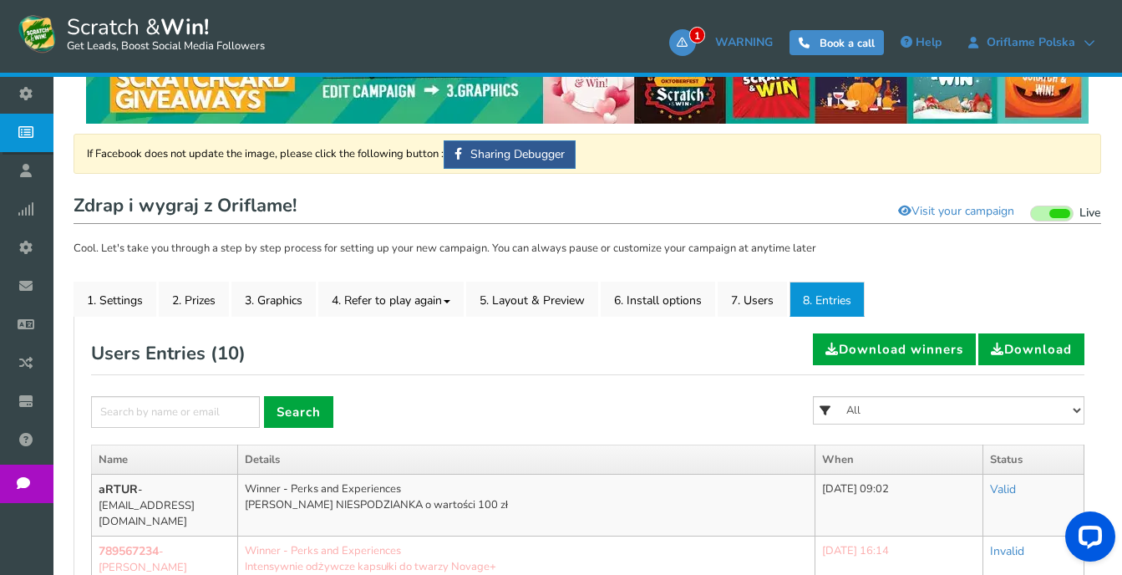
scroll to position [253, 0]
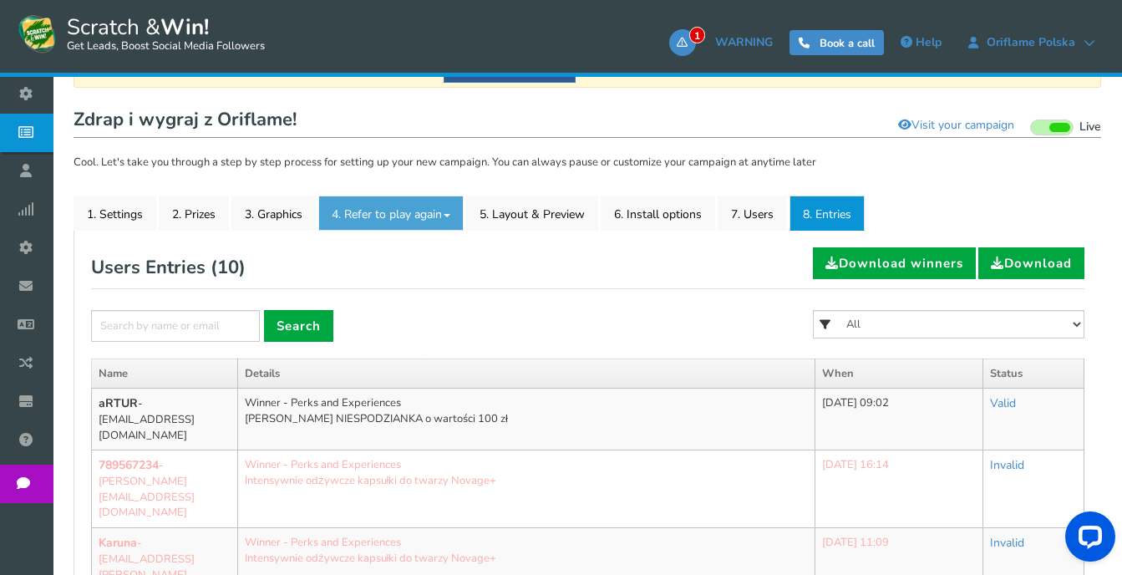
click at [449, 216] on link "4. Refer to play again" at bounding box center [390, 212] width 145 height 35
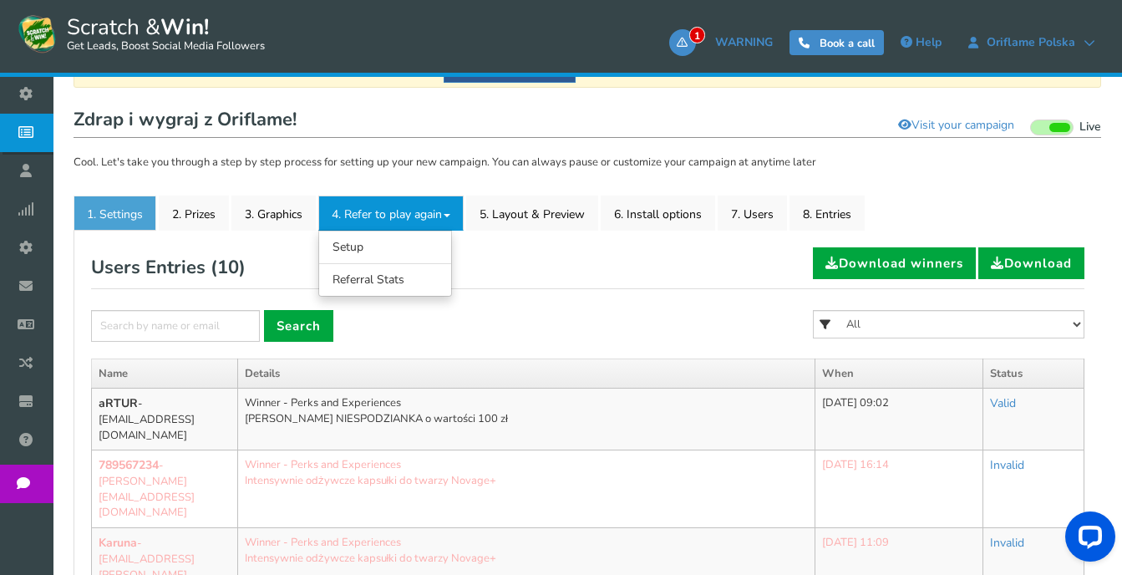
click at [119, 214] on link "1. Settings" at bounding box center [115, 212] width 83 height 35
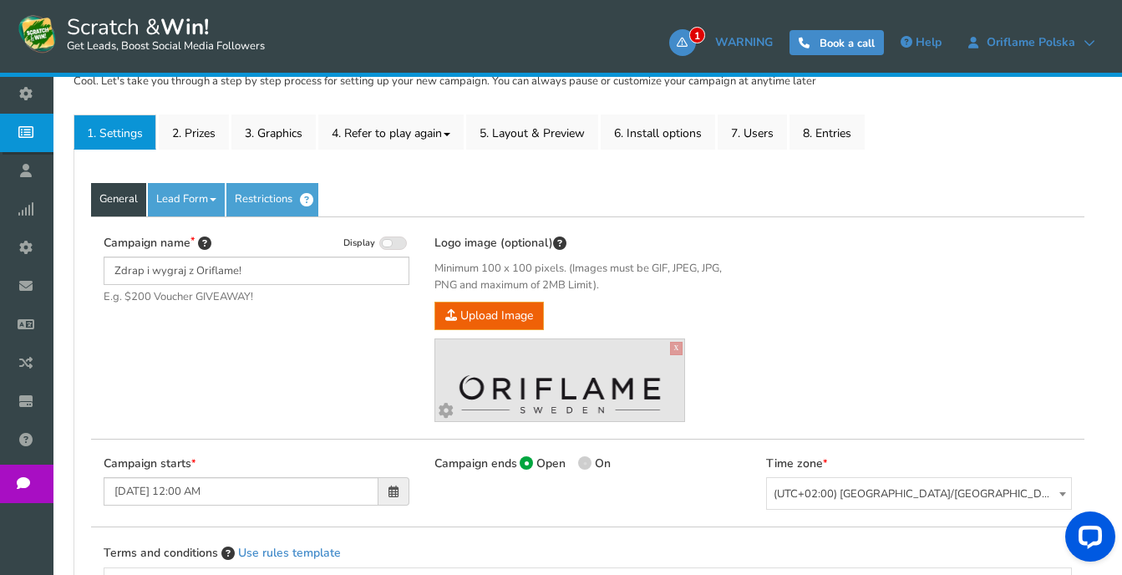
scroll to position [193, 0]
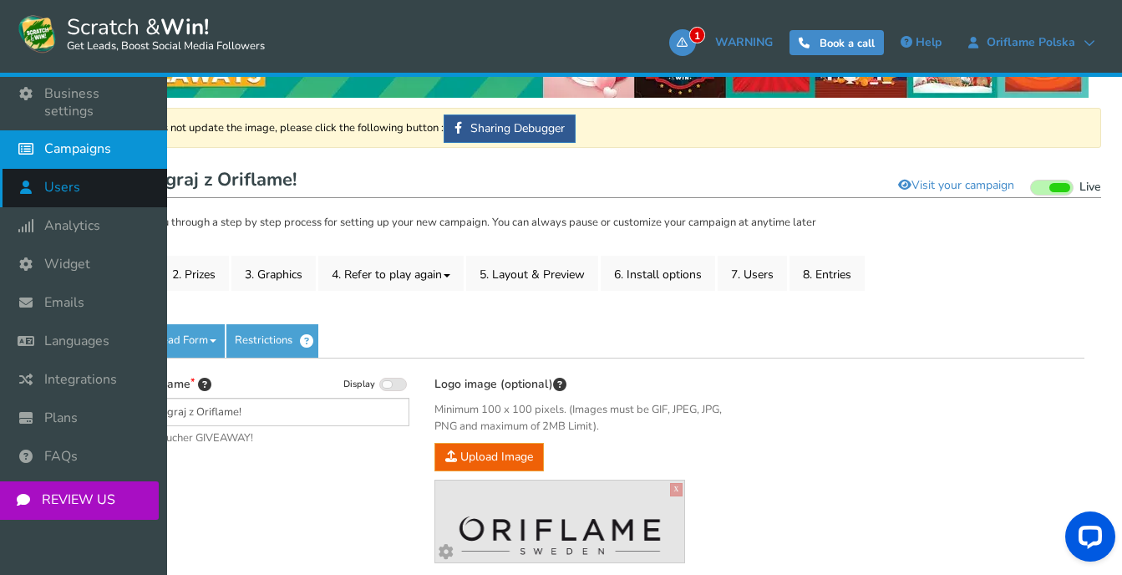
click at [62, 179] on span "Users" at bounding box center [62, 188] width 36 height 18
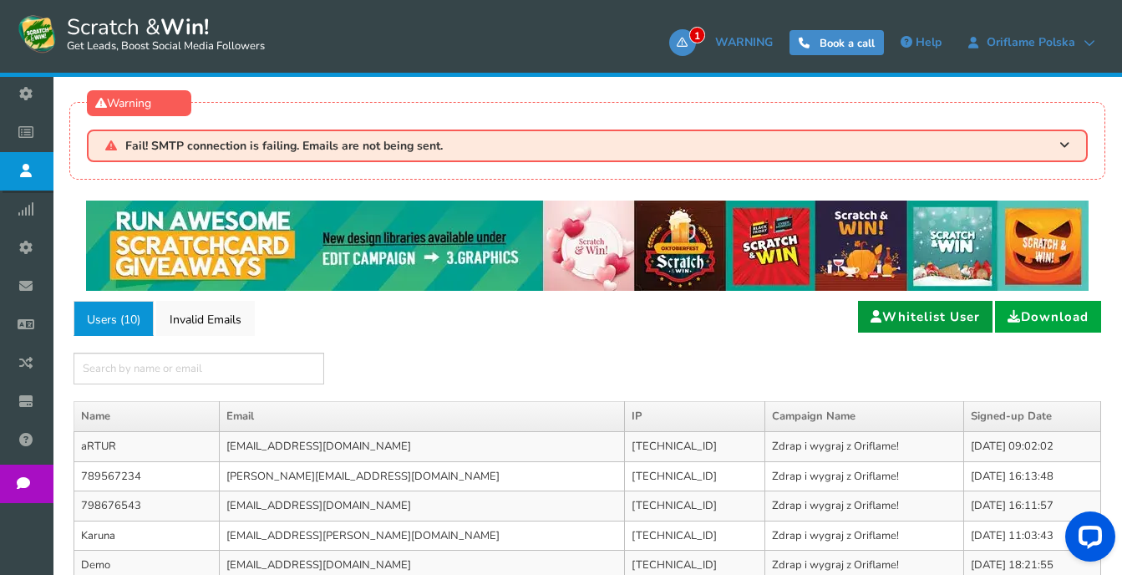
click at [915, 322] on link "Whitelist User" at bounding box center [925, 317] width 134 height 32
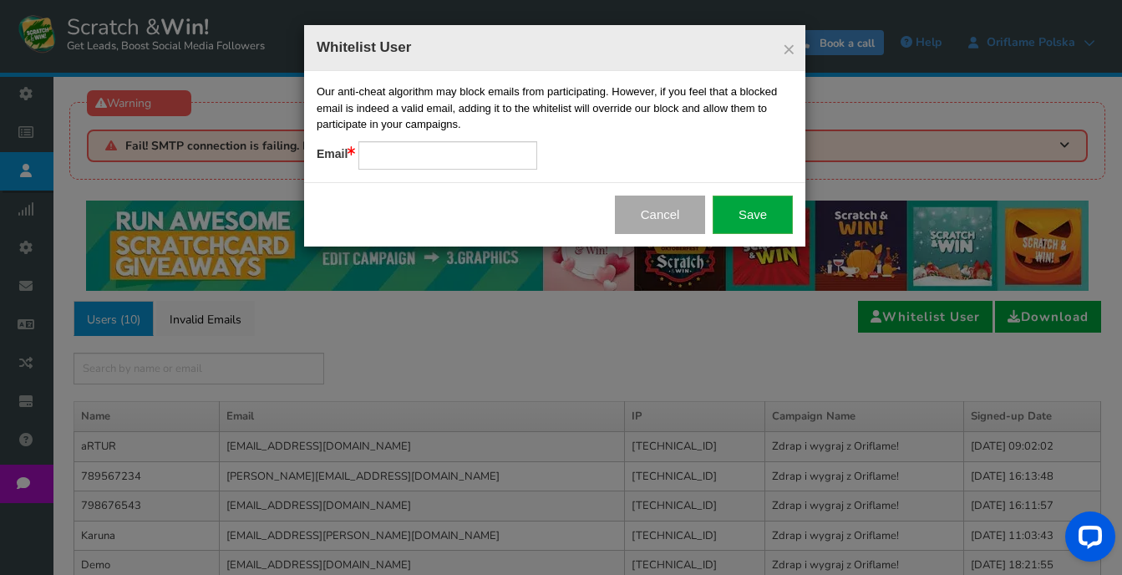
click at [672, 203] on button "Cancel" at bounding box center [660, 214] width 91 height 38
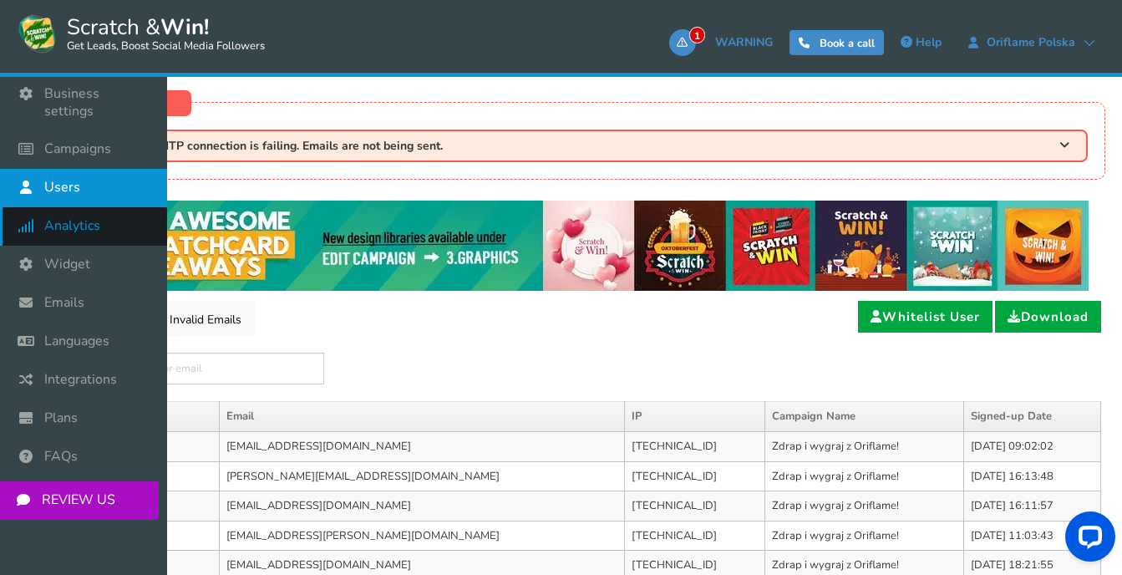
click at [74, 217] on span "Analytics" at bounding box center [72, 226] width 56 height 18
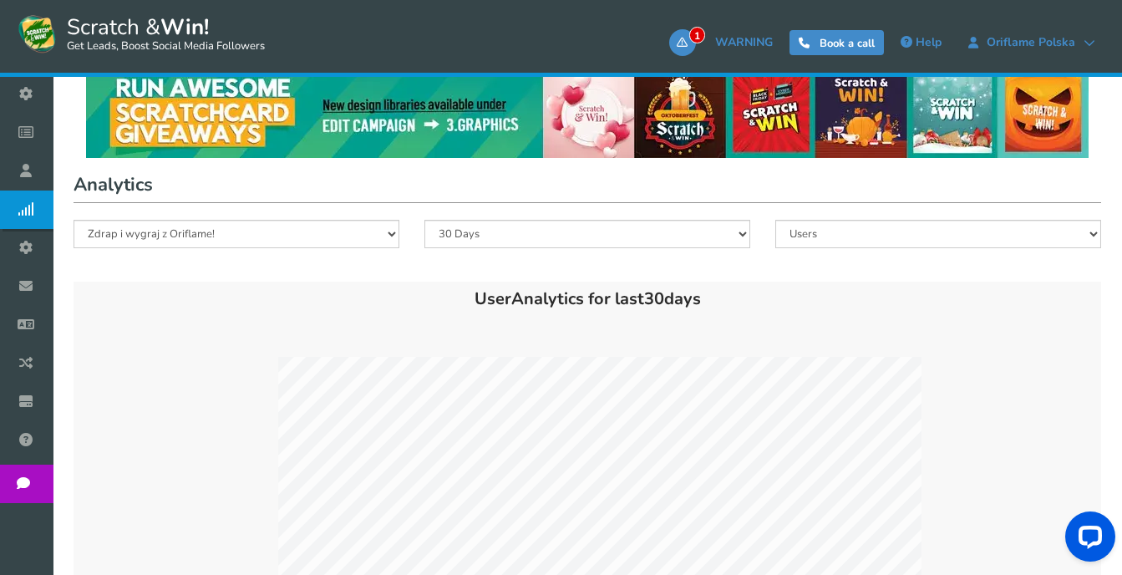
scroll to position [94, 0]
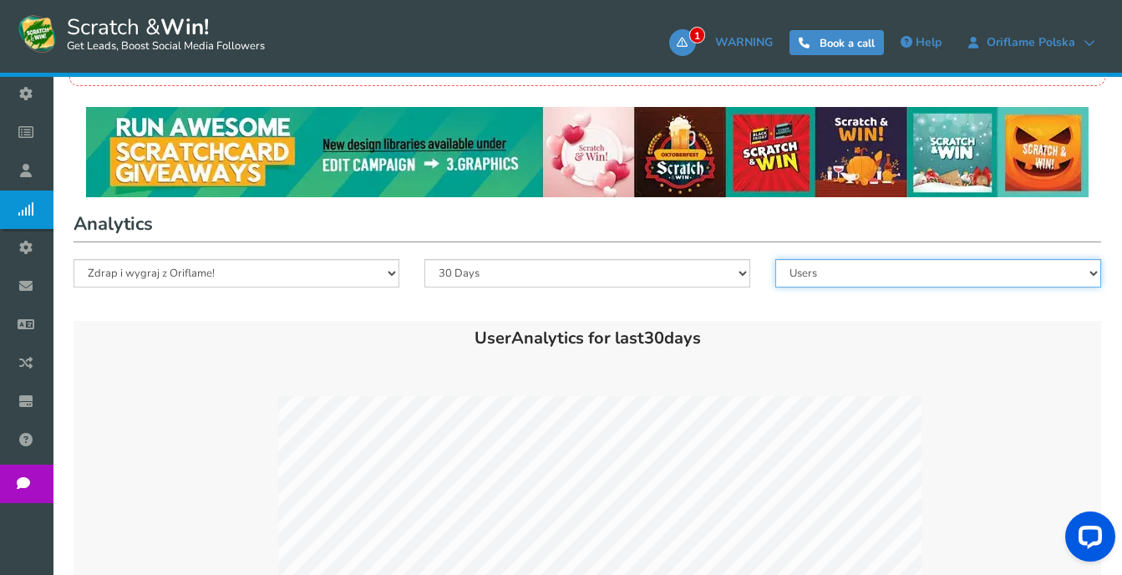
click at [957, 265] on select "Users Entries Referral Signups" at bounding box center [938, 273] width 326 height 28
select select "Entries"
click at [775, 259] on select "Users Entries Referral Signups" at bounding box center [938, 273] width 326 height 28
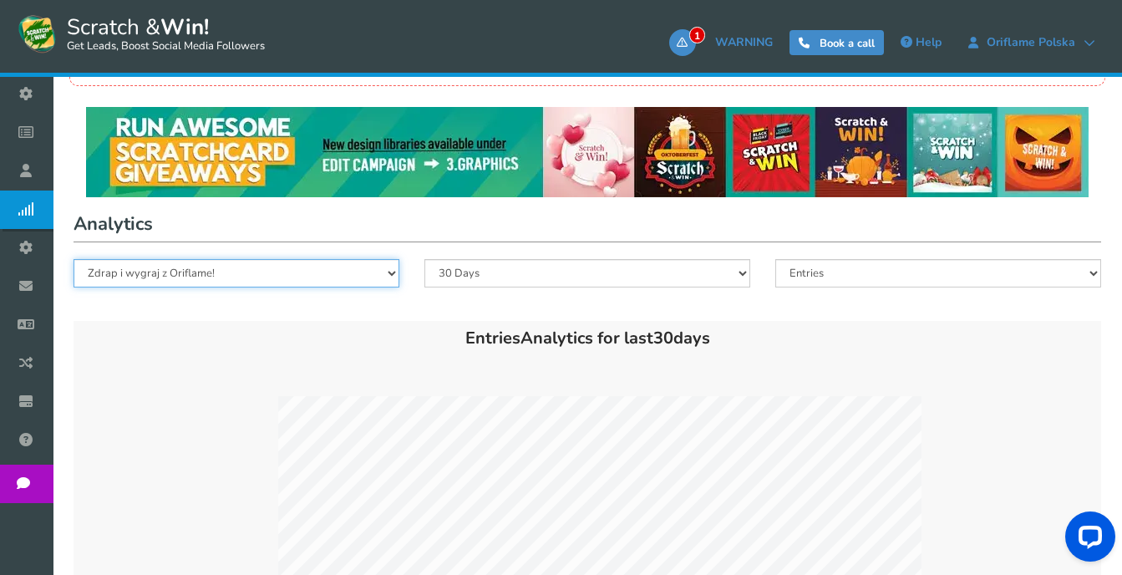
click at [373, 275] on select "Zdrap i wygraj z Oriflame!" at bounding box center [237, 273] width 326 height 28
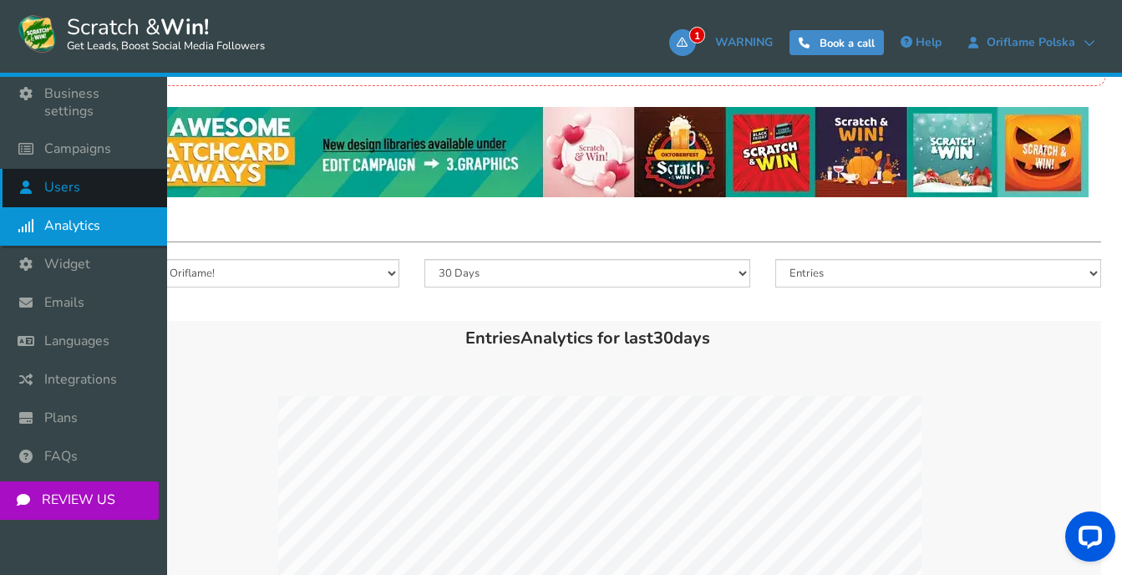
click at [47, 179] on span "Users" at bounding box center [62, 188] width 36 height 18
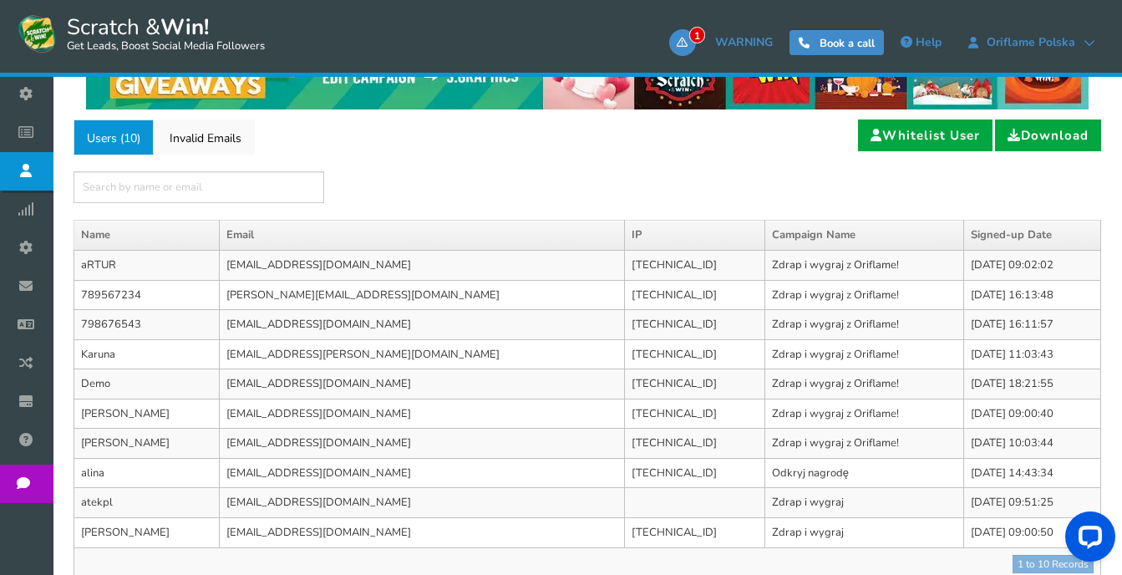
scroll to position [63, 0]
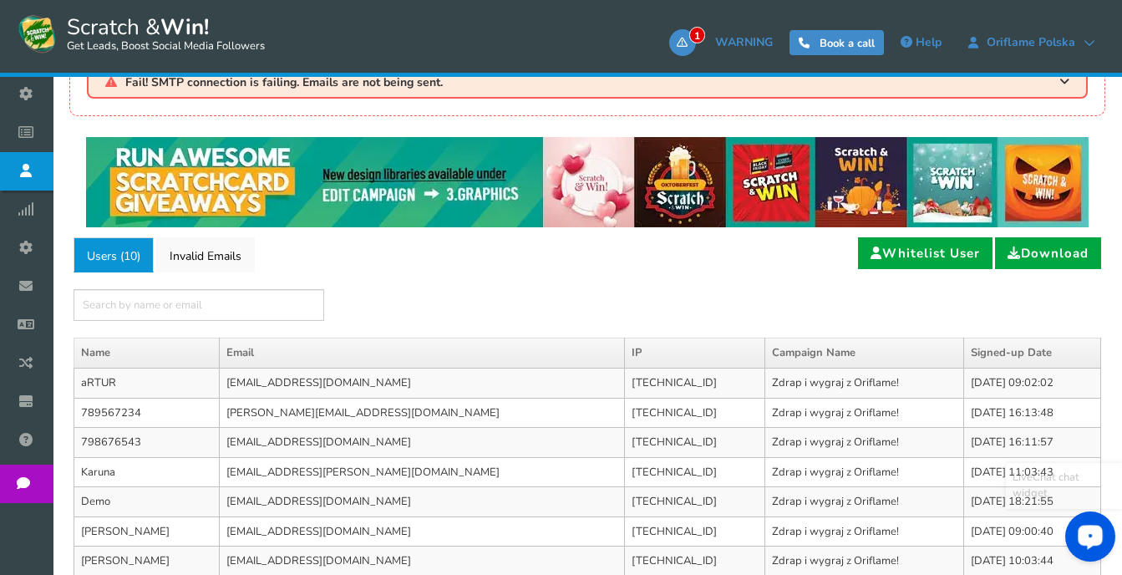
click at [1096, 544] on div "Open LiveChat chat widget" at bounding box center [1090, 535] width 28 height 28
click at [461, 287] on div "Users ( 10 ) Invalid Emails Whitelist User Download × Name Email IP Campaign Na…" at bounding box center [587, 475] width 1027 height 477
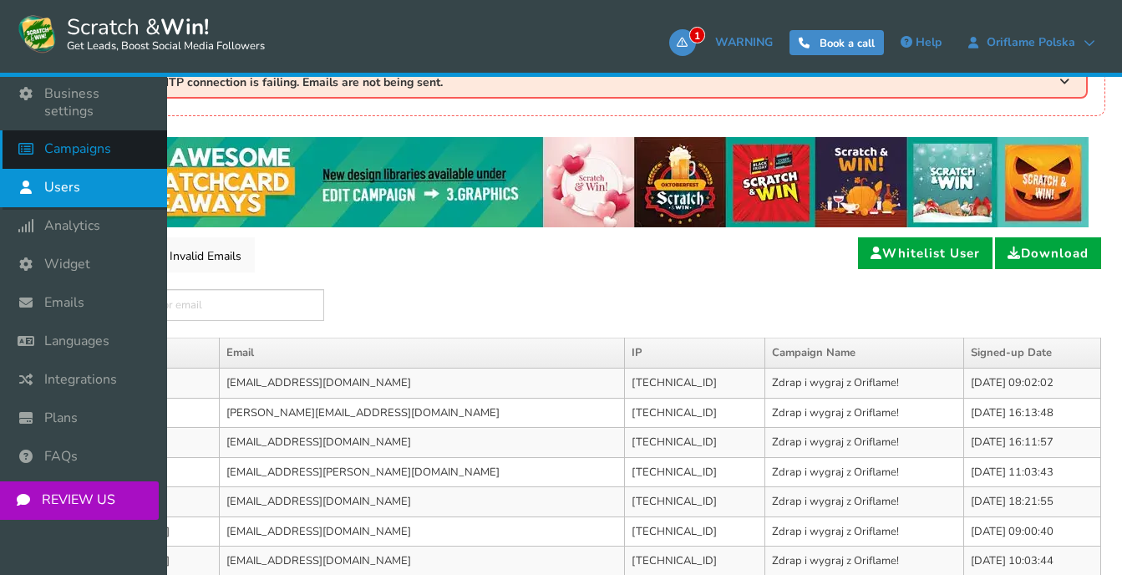
click at [62, 140] on span "Campaigns" at bounding box center [77, 149] width 67 height 18
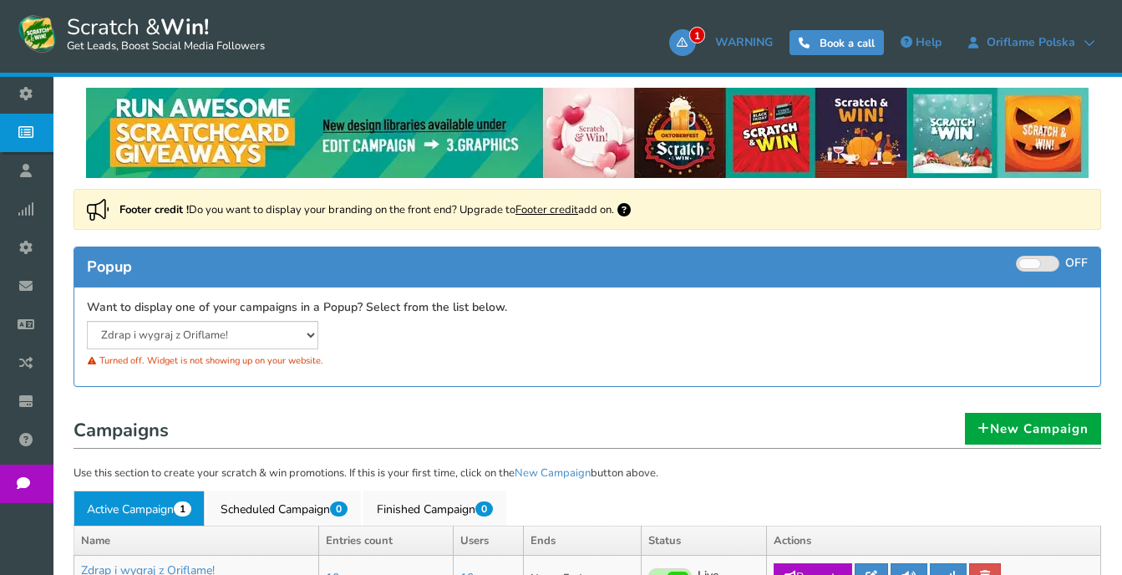
scroll to position [251, 0]
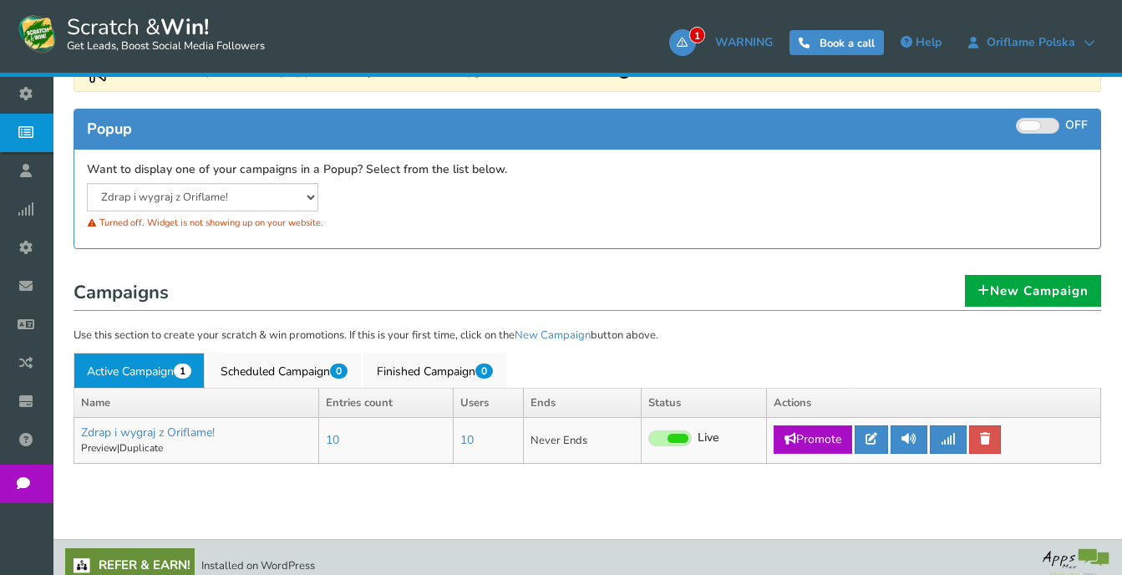
click at [353, 490] on div "NOTE: Scratch and Win plugin is deleted or deactivated. Please check and re-ins…" at bounding box center [587, 214] width 1044 height 563
click at [814, 445] on link "Promote" at bounding box center [813, 439] width 79 height 28
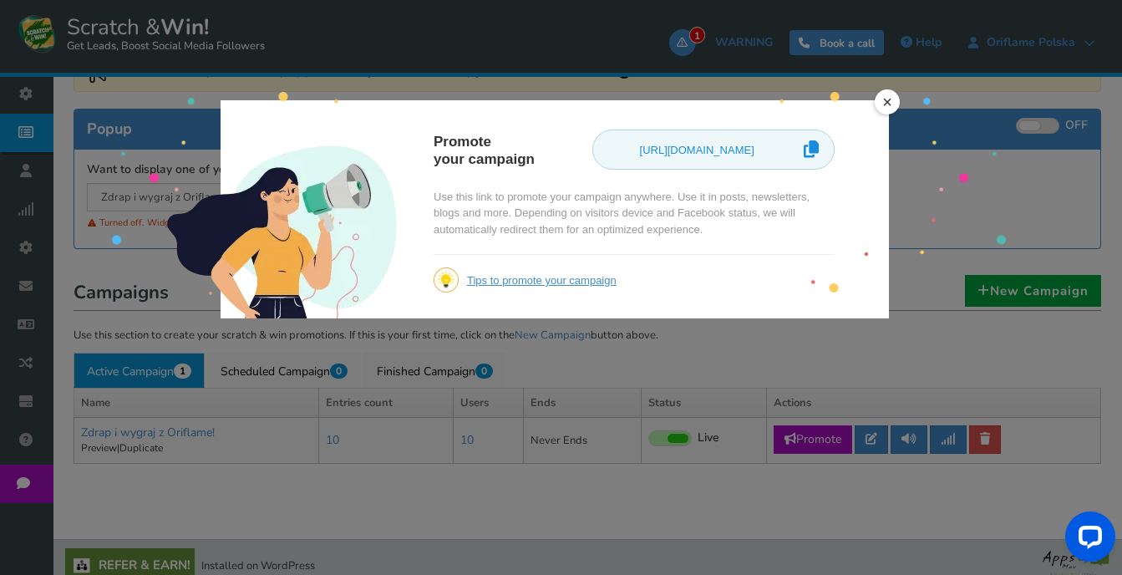
click at [890, 99] on link "×" at bounding box center [887, 101] width 25 height 25
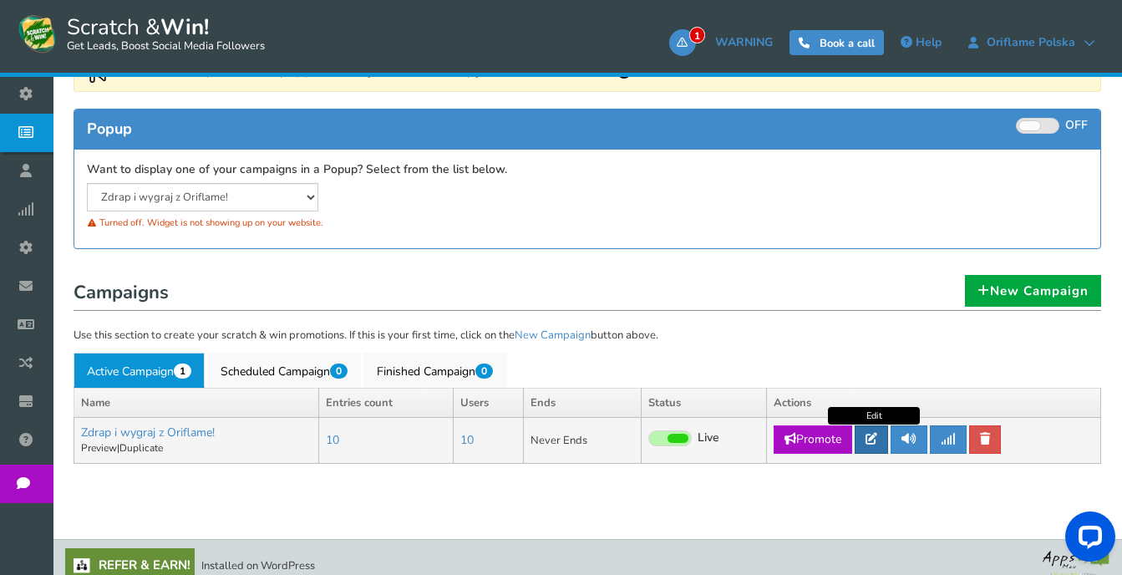
click at [874, 431] on link at bounding box center [871, 439] width 33 height 28
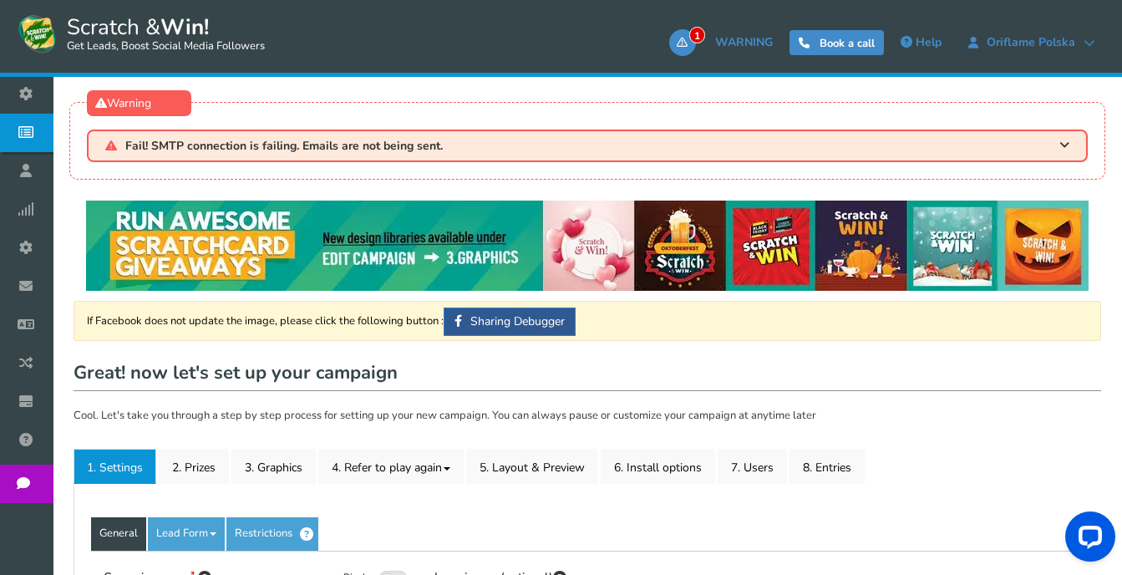
type input "Zdrap i wygraj z Oriflame!"
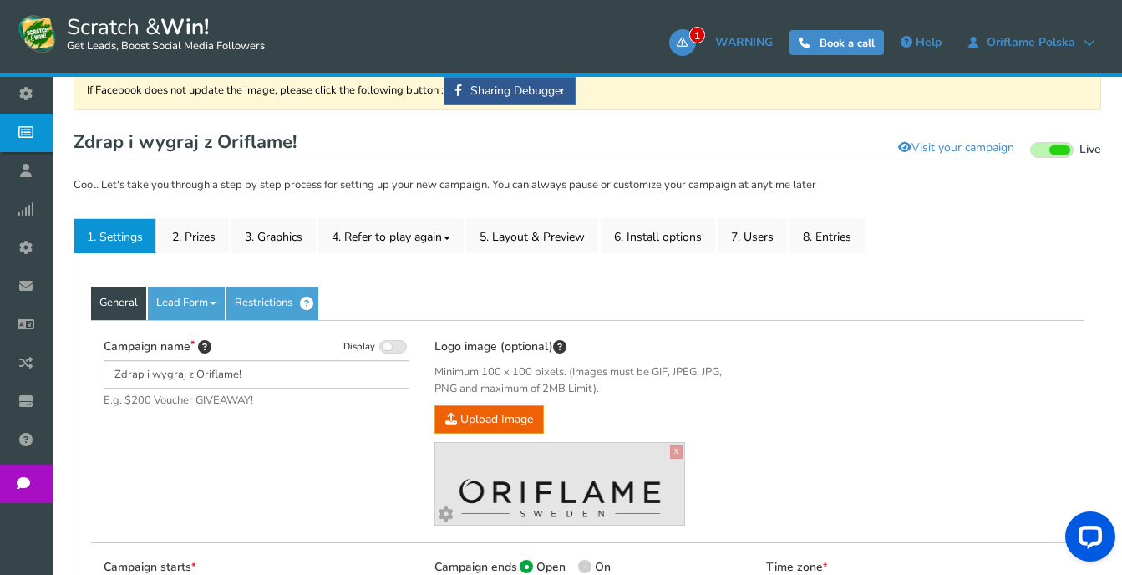
scroll to position [251, 0]
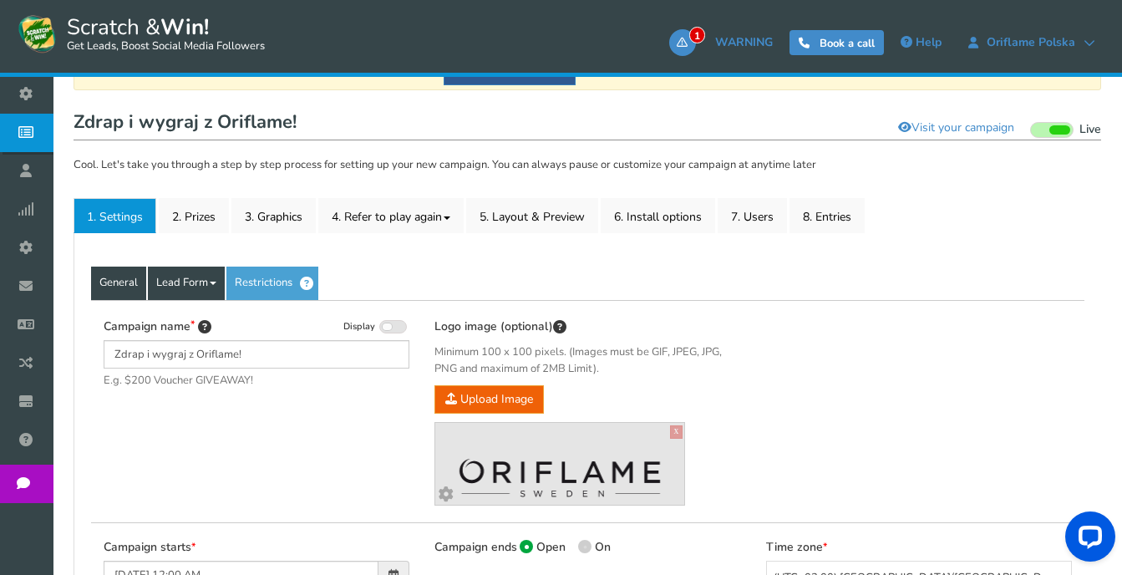
click at [207, 282] on link "Lead Form" at bounding box center [186, 282] width 77 height 33
click at [220, 286] on link "Lead Form" at bounding box center [186, 282] width 77 height 33
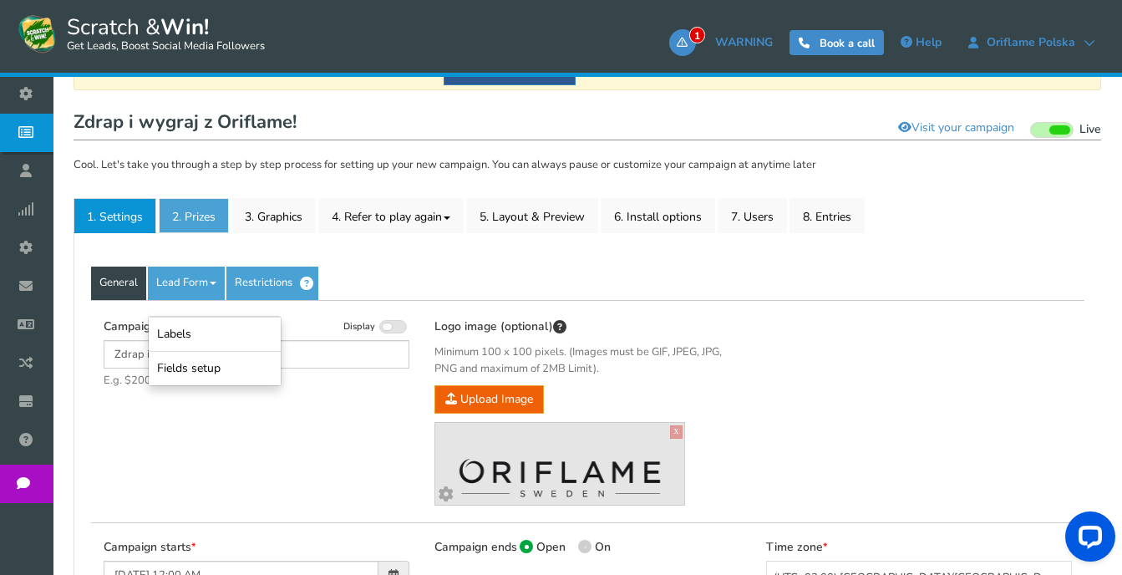
click at [176, 221] on link "2. Prizes" at bounding box center [194, 215] width 70 height 35
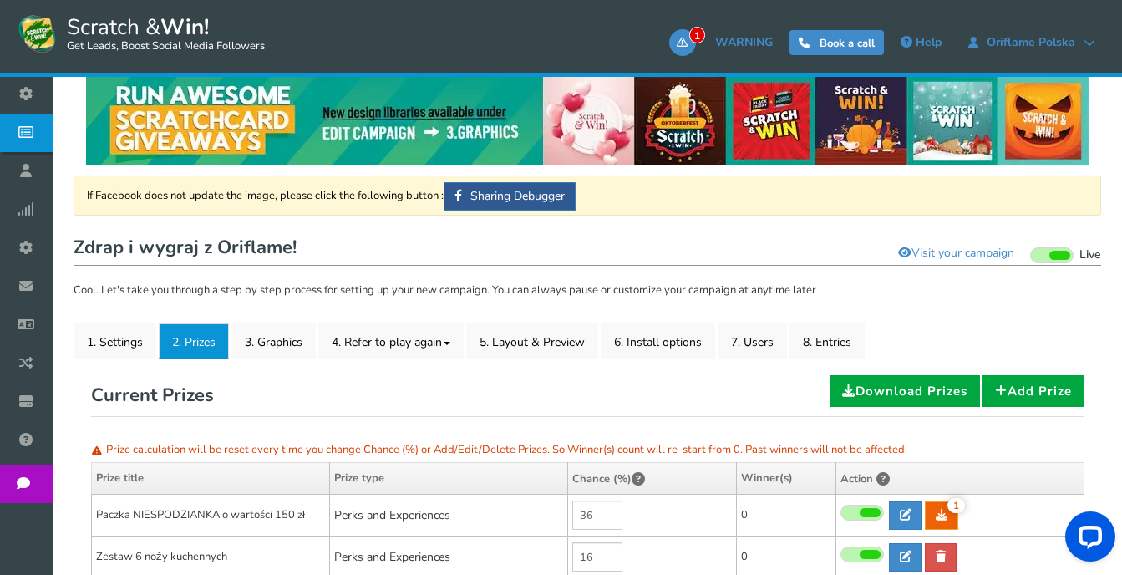
scroll to position [209, 0]
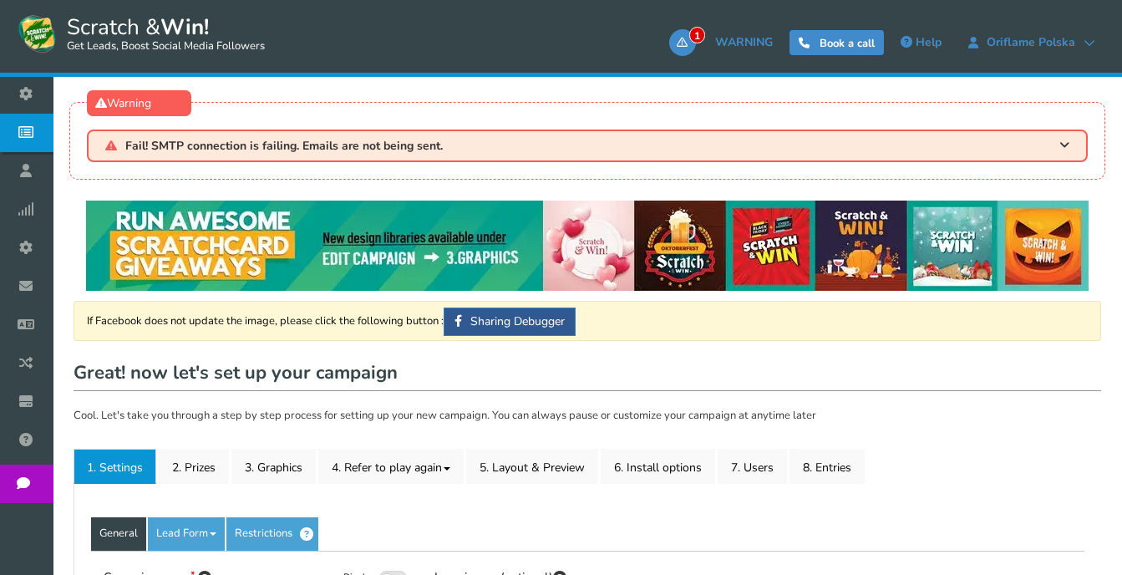
type input "Zdrap i wygraj z Oriflame!"
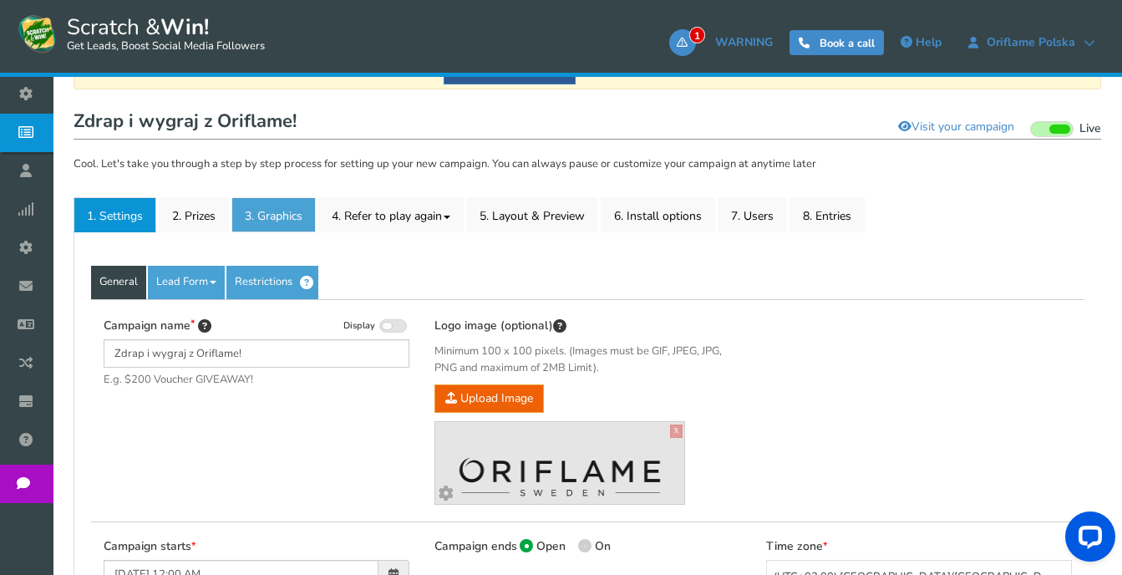
scroll to position [251, 0]
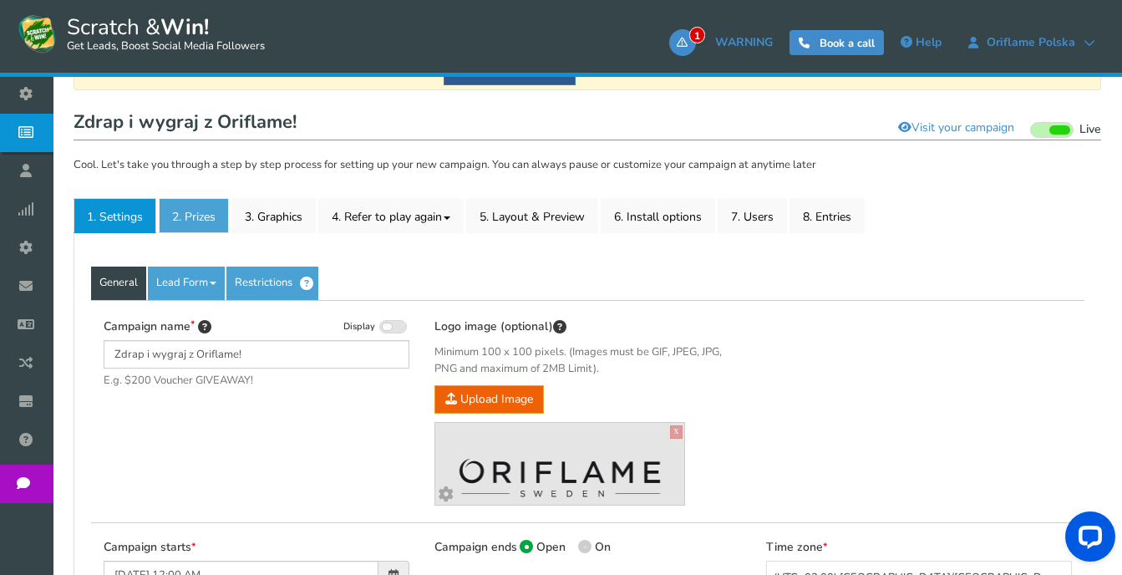
click at [200, 220] on body "Display on your website Scratch & Win! Get Leads, Boost Social Media Followers …" at bounding box center [561, 425] width 1122 height 1352
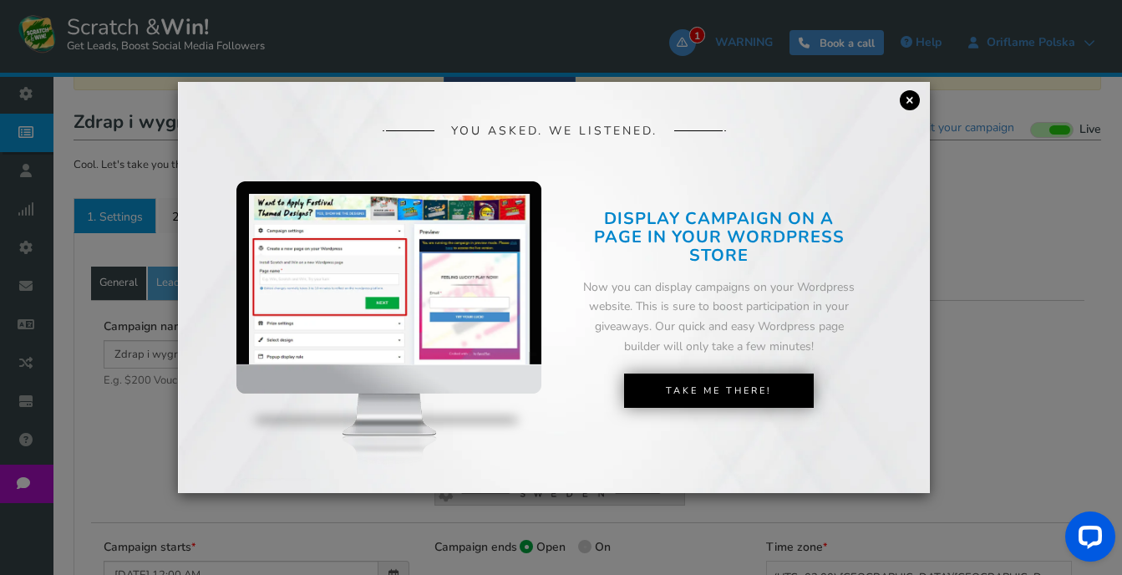
click at [906, 98] on link "×" at bounding box center [910, 100] width 20 height 20
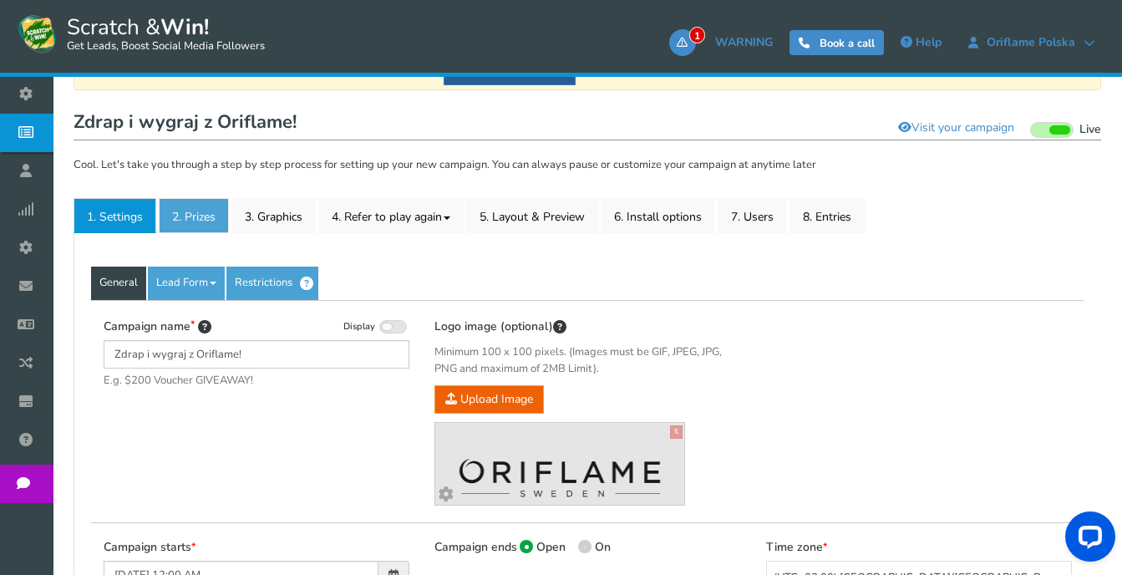
click at [187, 215] on link "2. Prizes" at bounding box center [194, 215] width 70 height 35
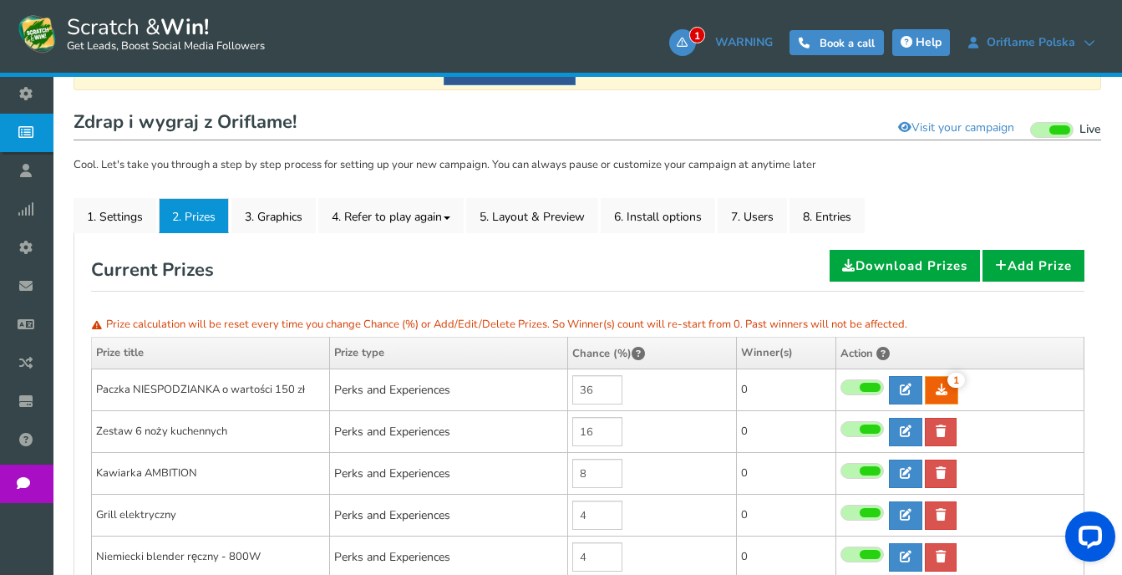
click at [922, 48] on span "Help" at bounding box center [929, 42] width 26 height 16
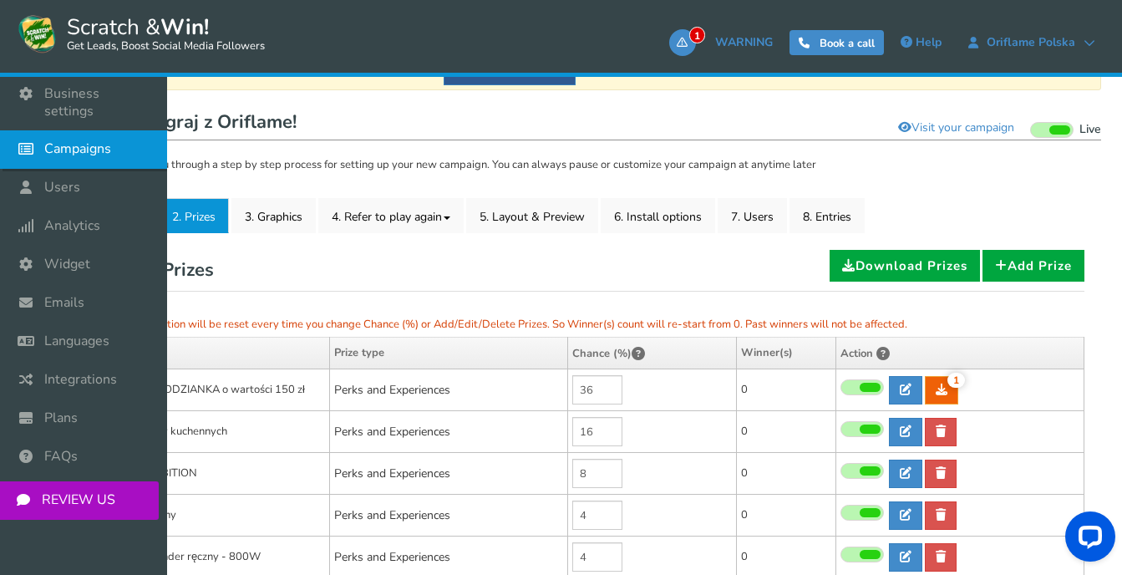
click at [85, 140] on span "Campaigns" at bounding box center [77, 149] width 67 height 18
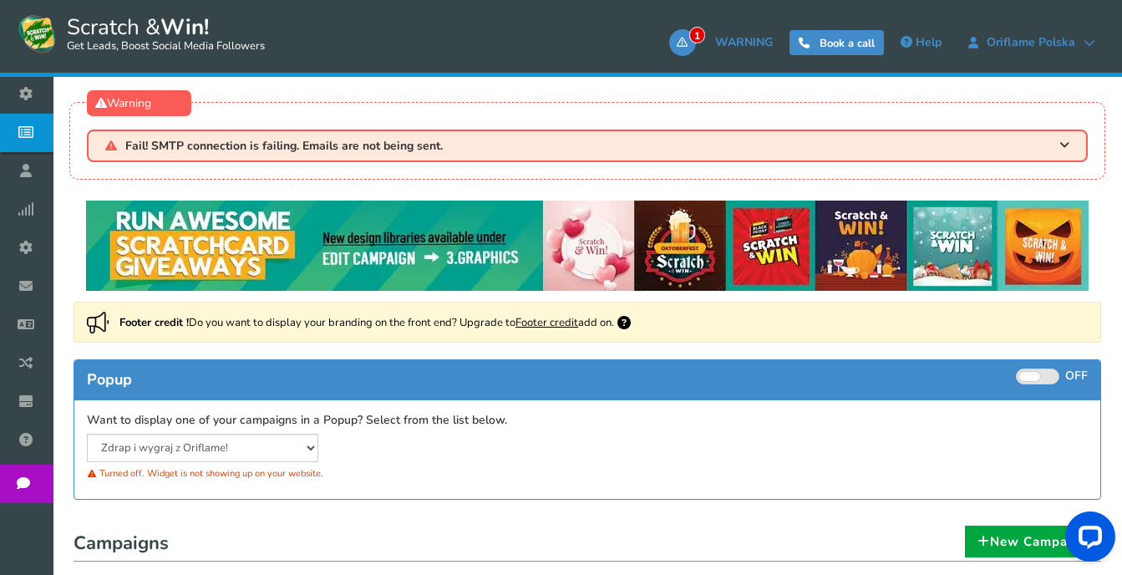
scroll to position [251, 0]
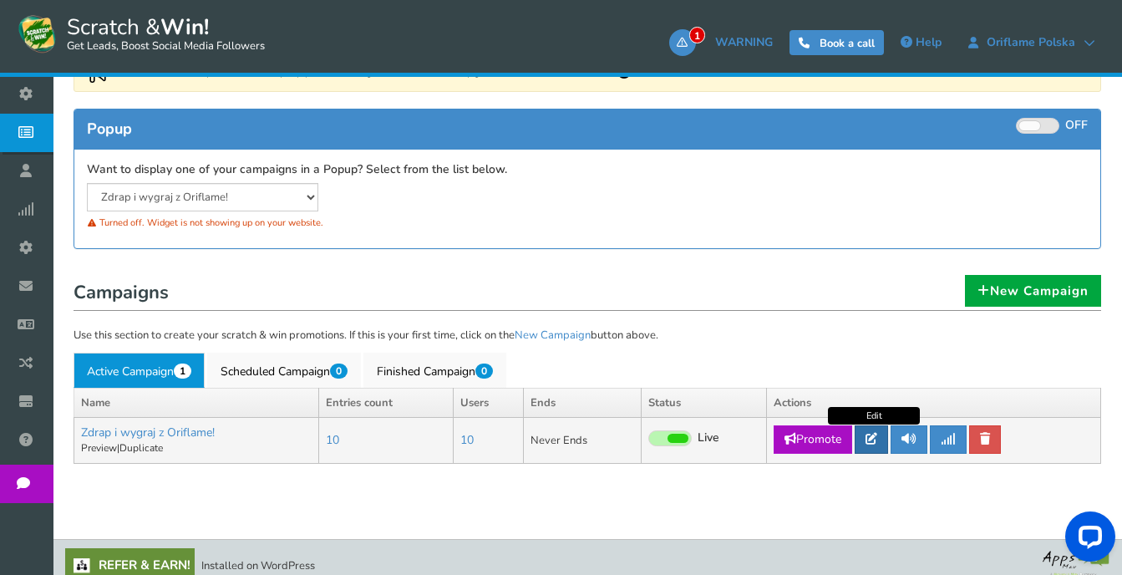
click at [873, 437] on icon at bounding box center [871, 439] width 12 height 12
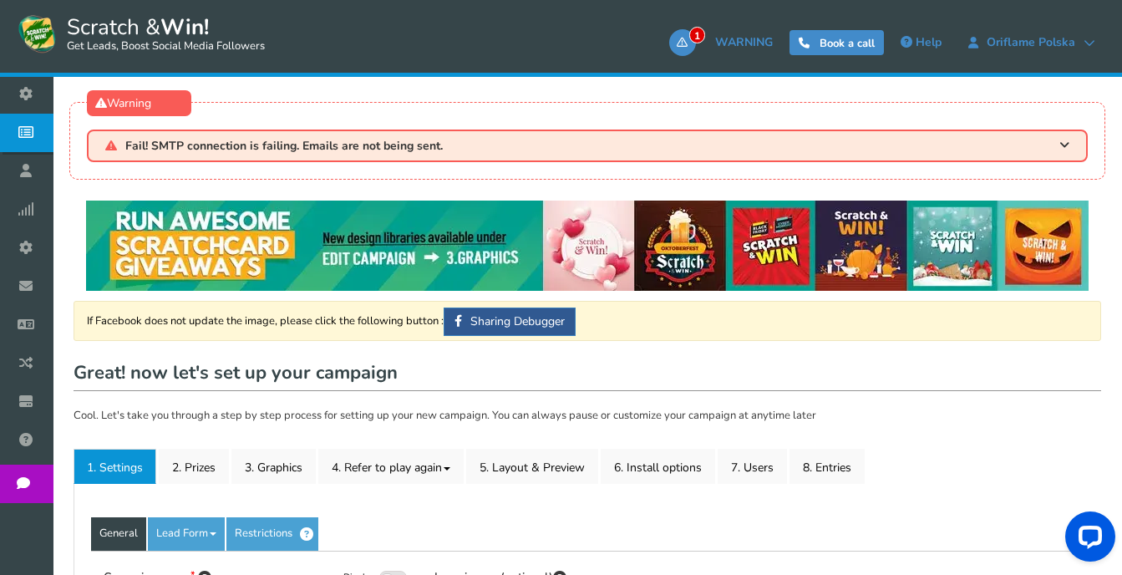
type input "Zdrap i wygraj z Oriflame!"
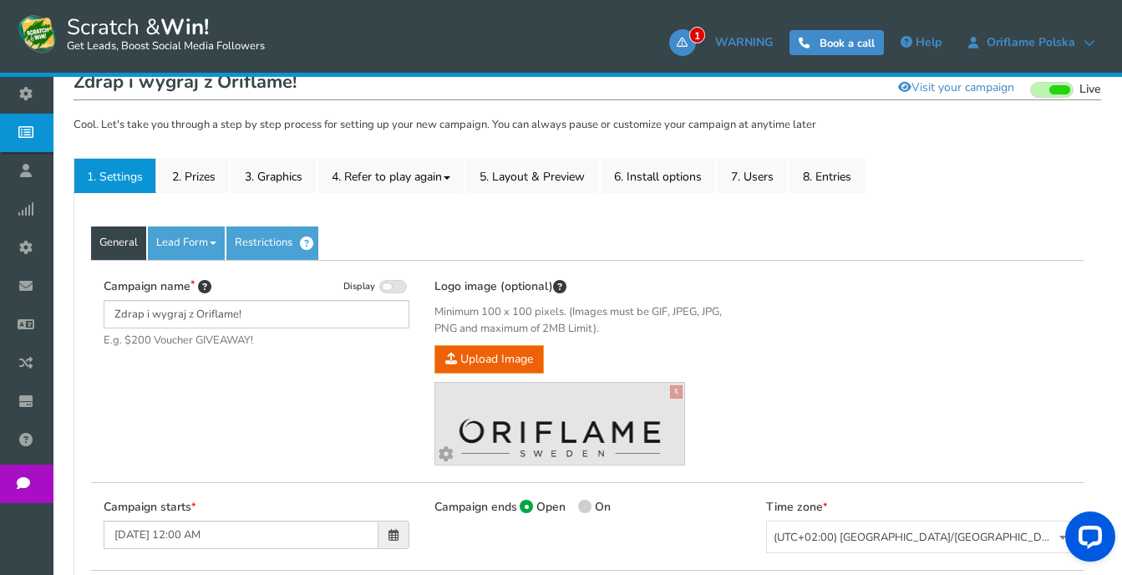
scroll to position [334, 0]
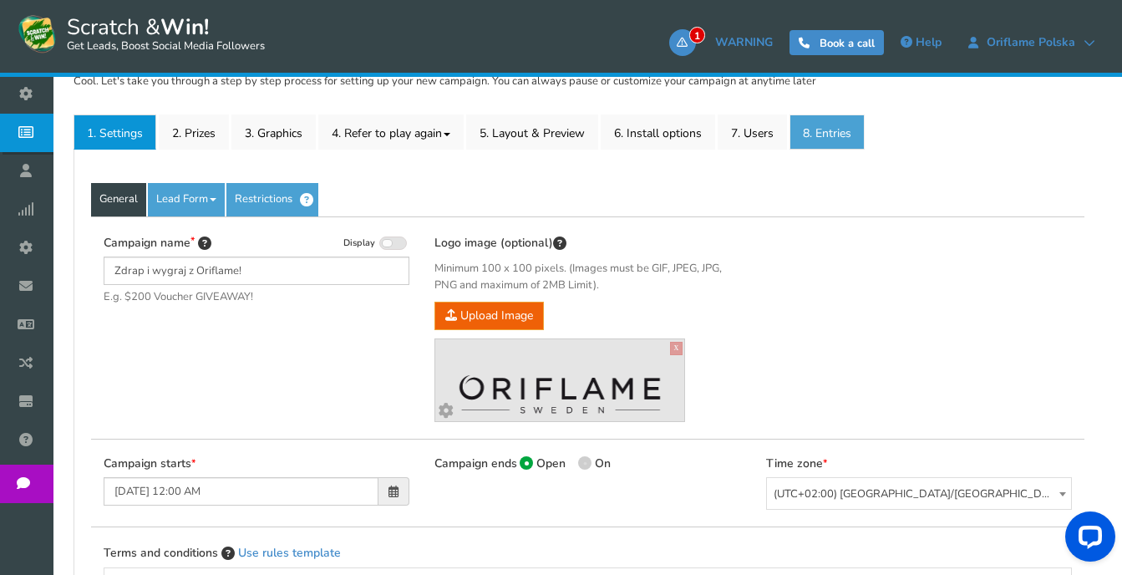
click at [836, 132] on link "8. Entries" at bounding box center [826, 131] width 75 height 35
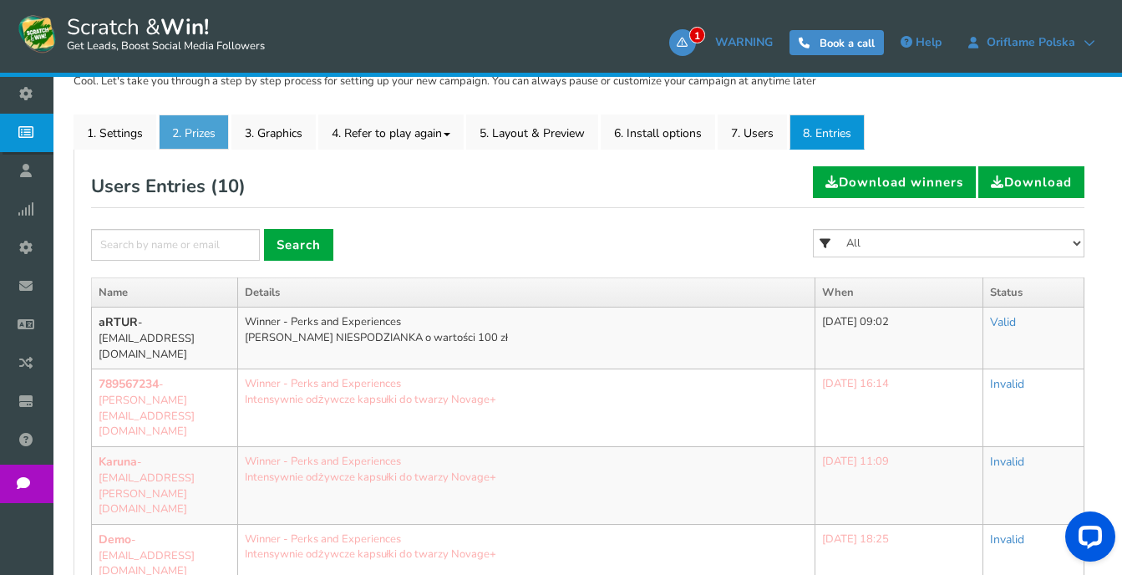
click at [190, 141] on link "2. Prizes" at bounding box center [194, 131] width 70 height 35
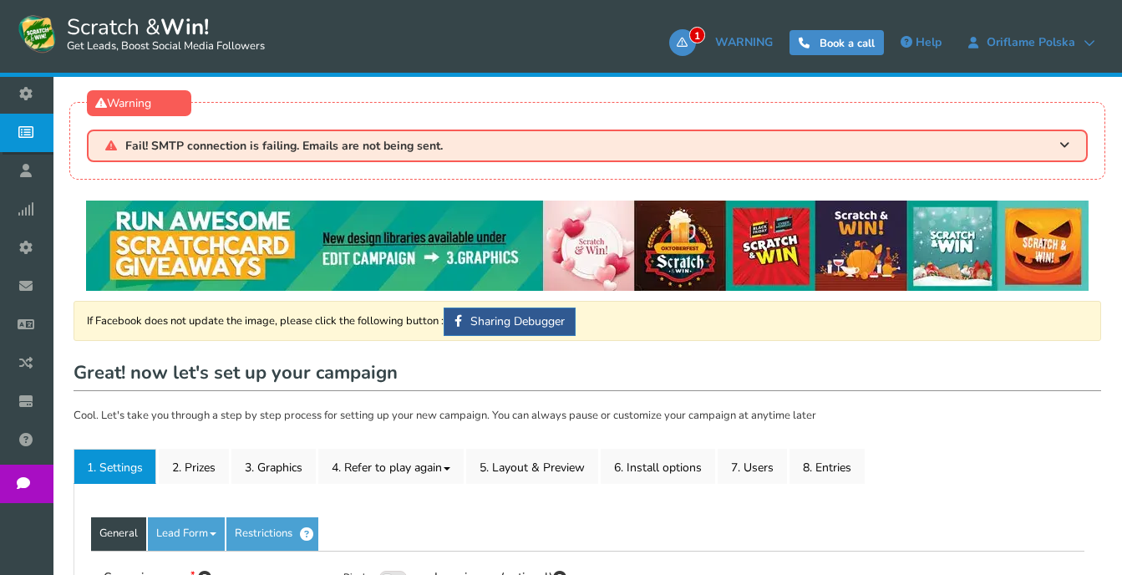
type input "Zdrap i wygraj z Oriflame!"
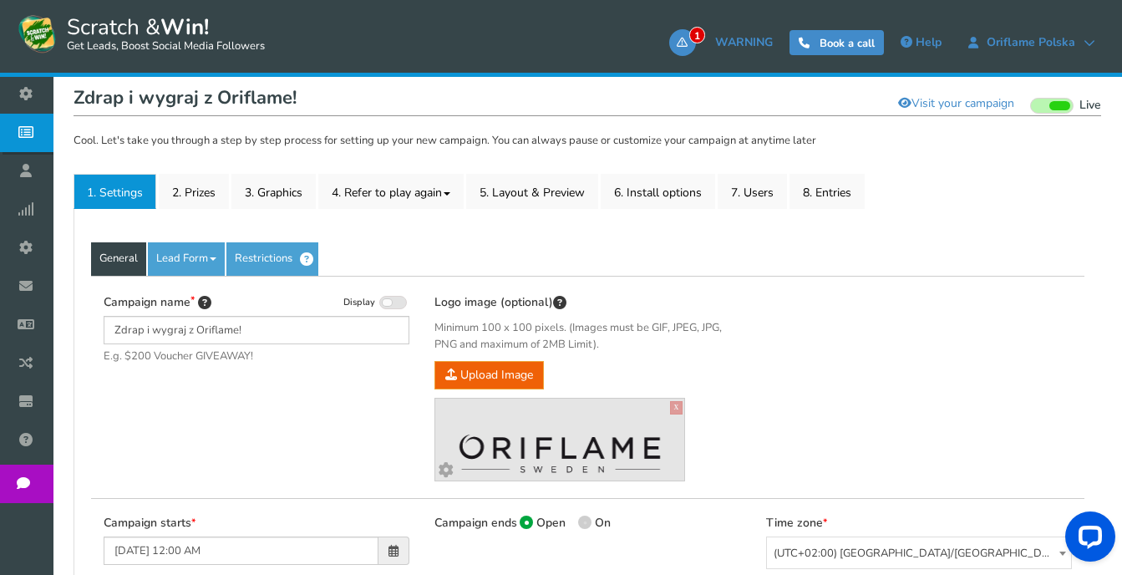
scroll to position [334, 0]
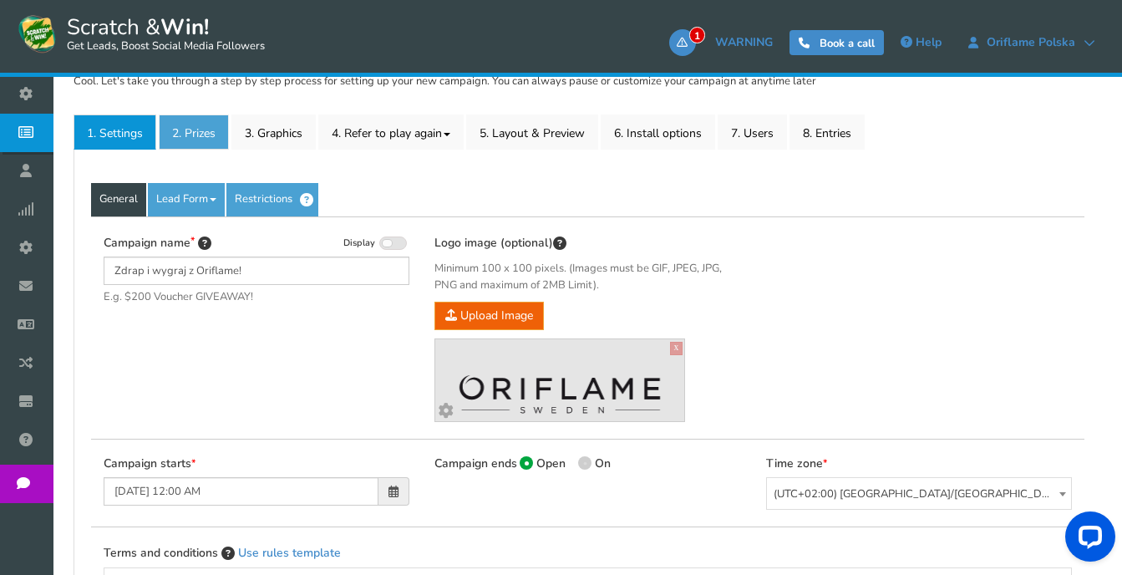
click at [189, 128] on link "2. Prizes" at bounding box center [194, 131] width 70 height 35
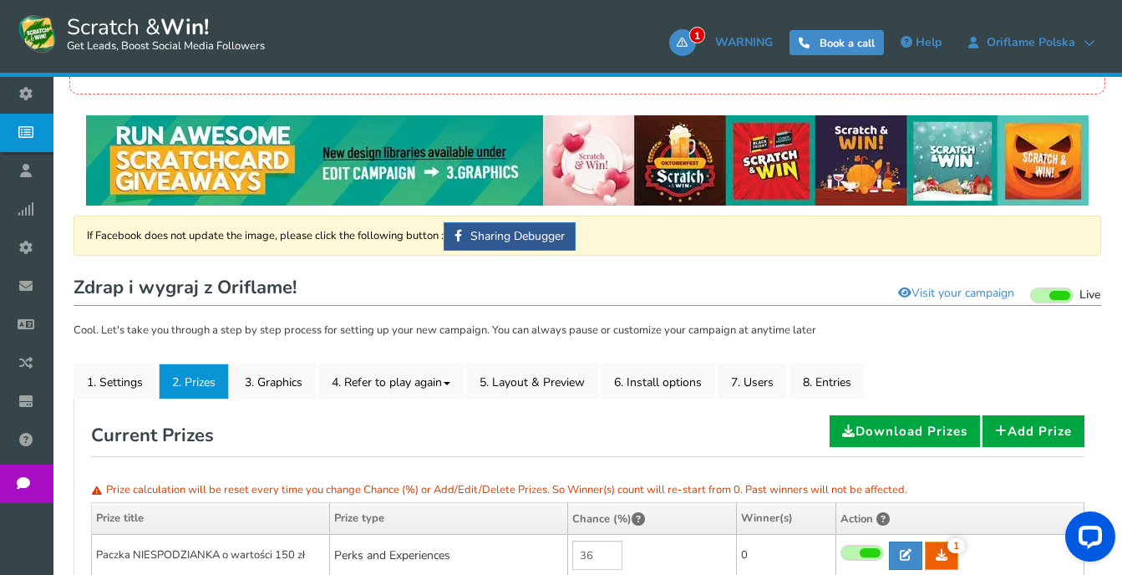
scroll to position [84, 0]
